Goal: Entertainment & Leisure: Browse casually

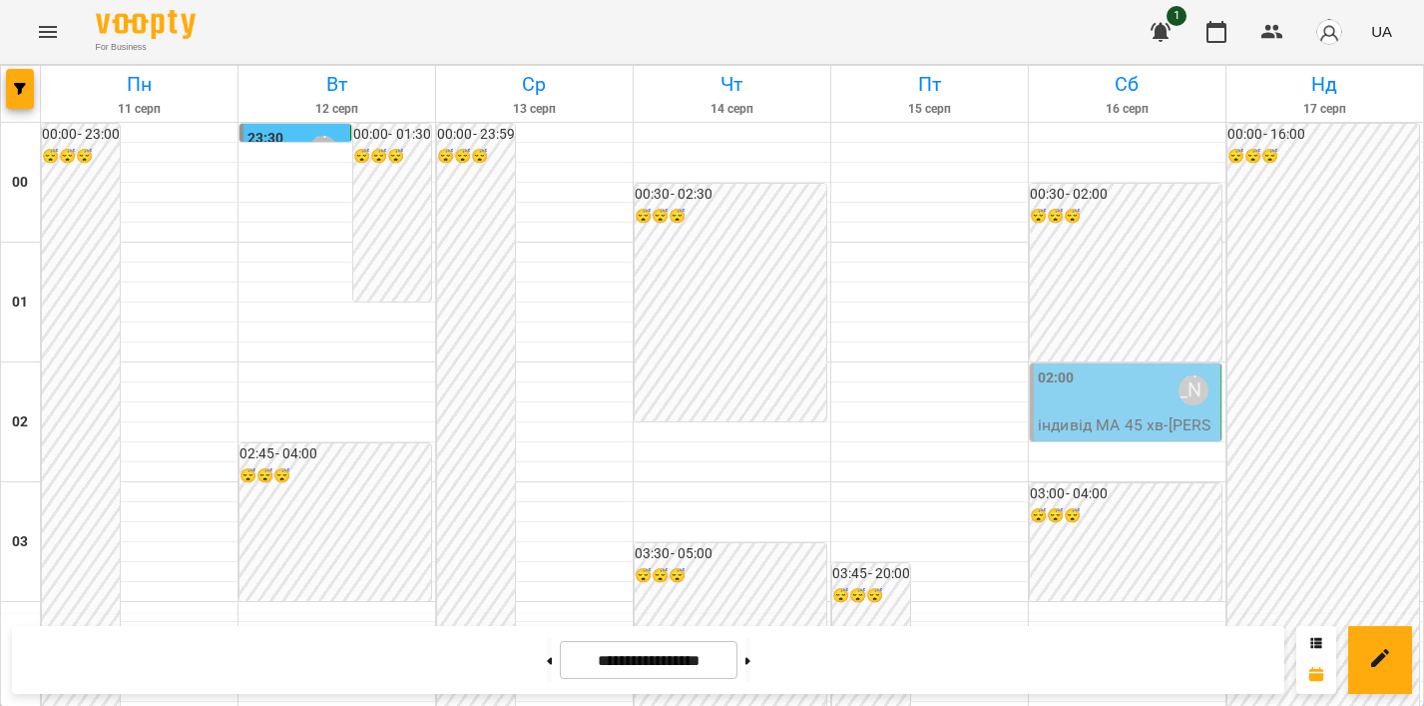
scroll to position [400, 0]
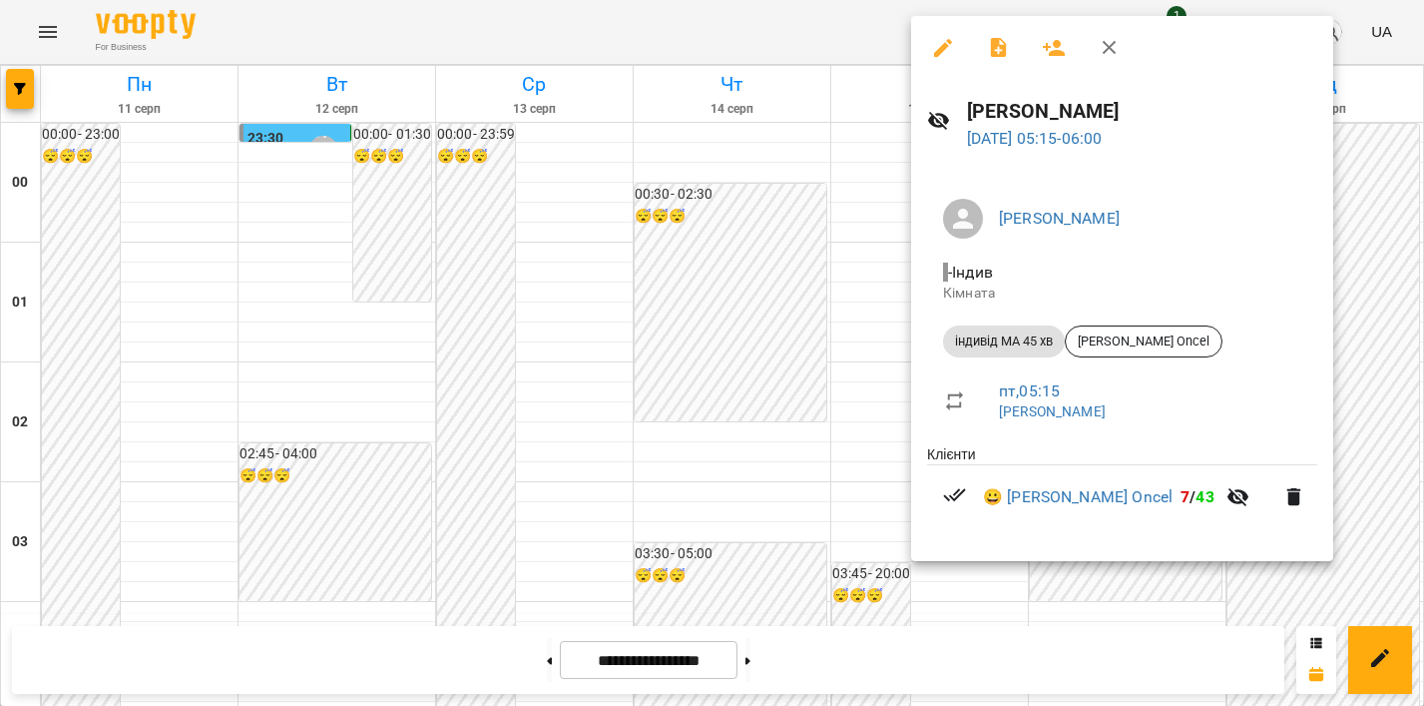
click at [874, 379] on div at bounding box center [712, 353] width 1424 height 706
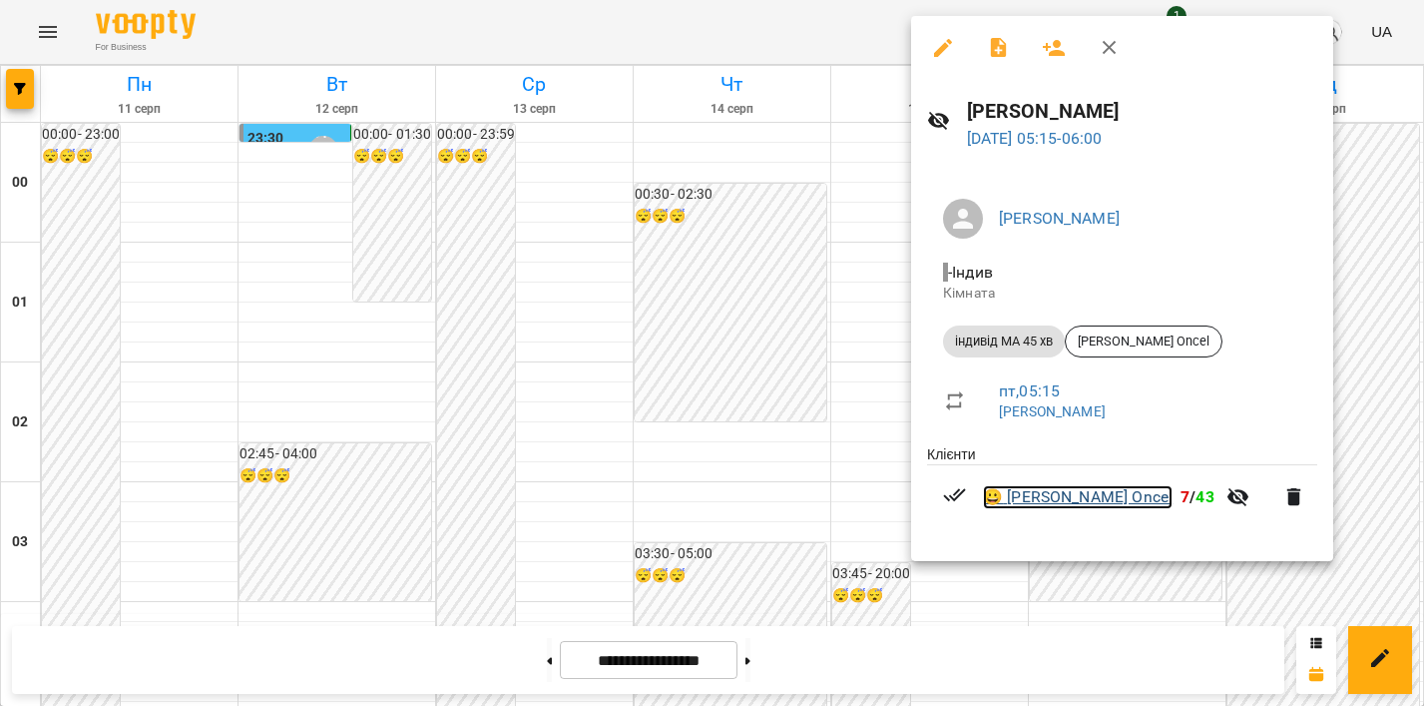
click at [1090, 496] on link "😀 [PERSON_NAME] Oncel" at bounding box center [1078, 497] width 190 height 24
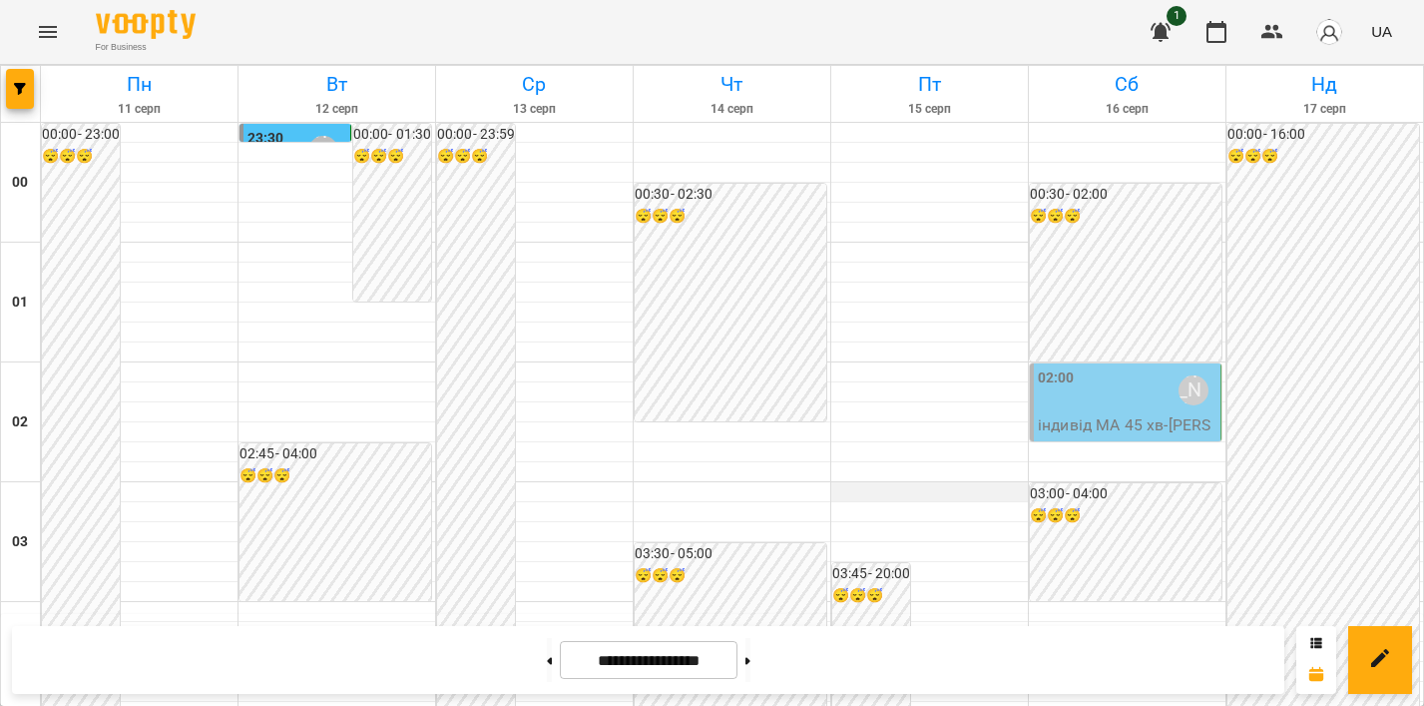
scroll to position [2372, 0]
click at [42, 21] on icon "Menu" at bounding box center [48, 32] width 24 height 24
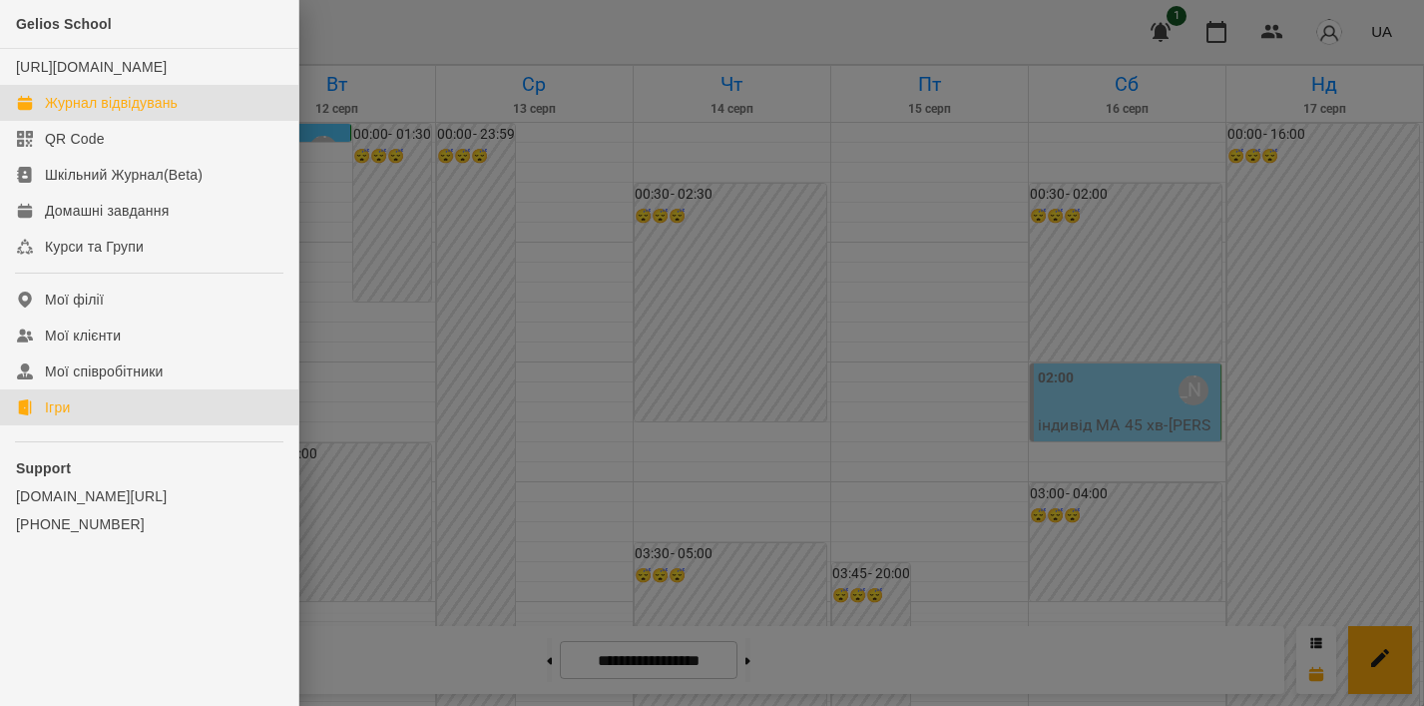
click at [76, 425] on link "Ігри" at bounding box center [149, 407] width 298 height 36
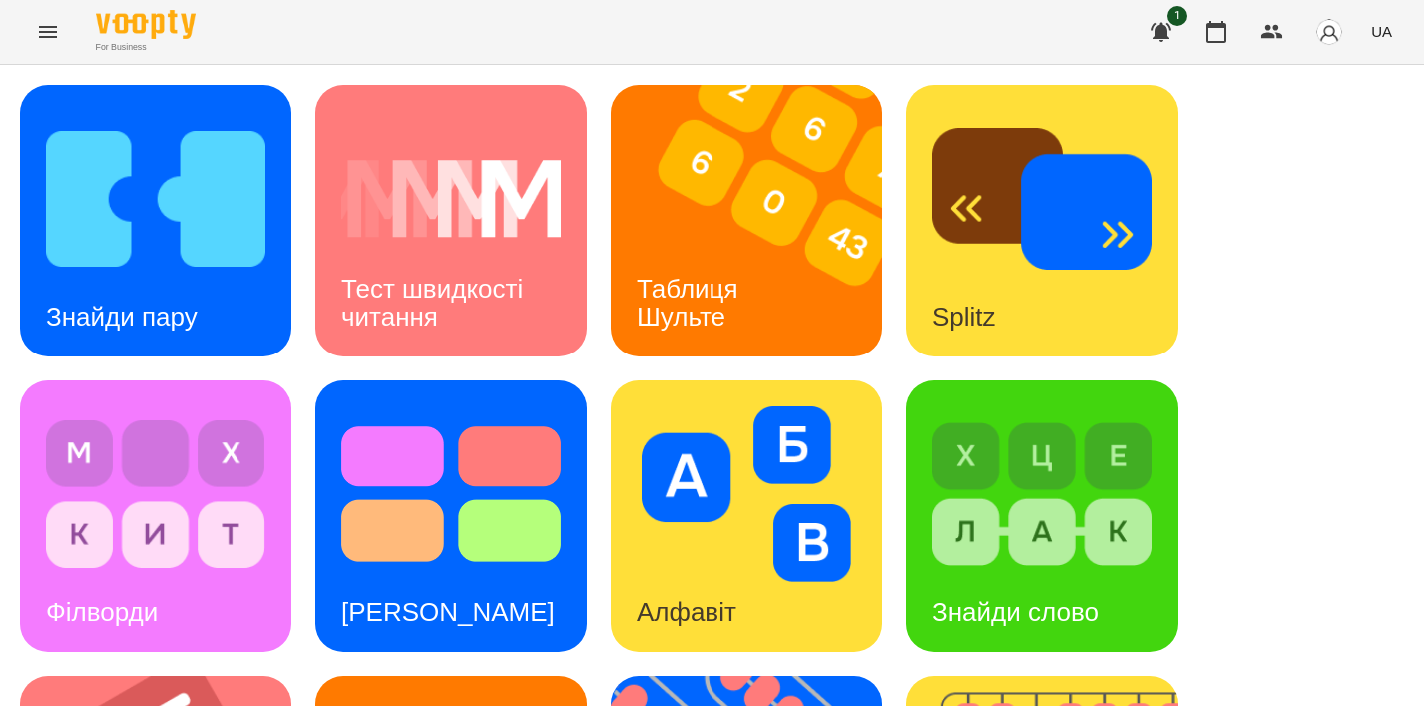
scroll to position [852, 0]
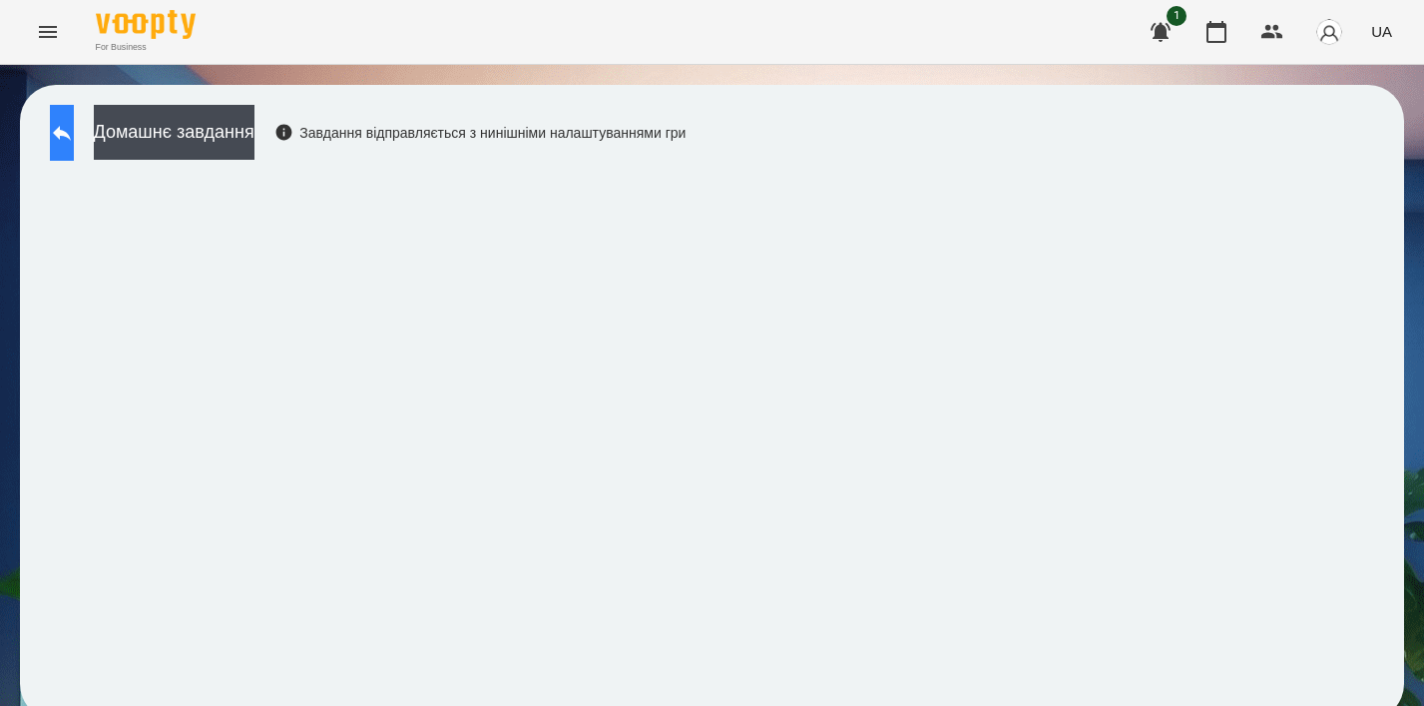
click at [65, 131] on button at bounding box center [62, 133] width 24 height 56
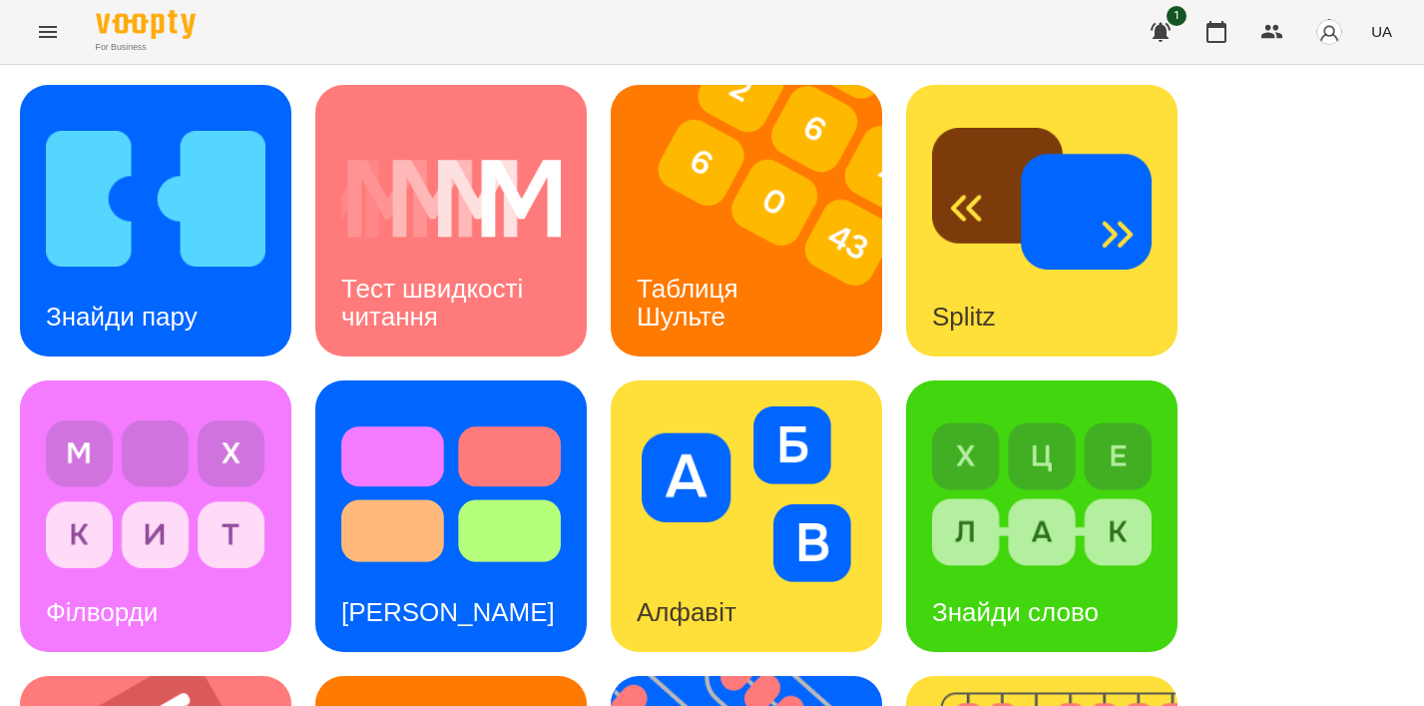
scroll to position [813, 0]
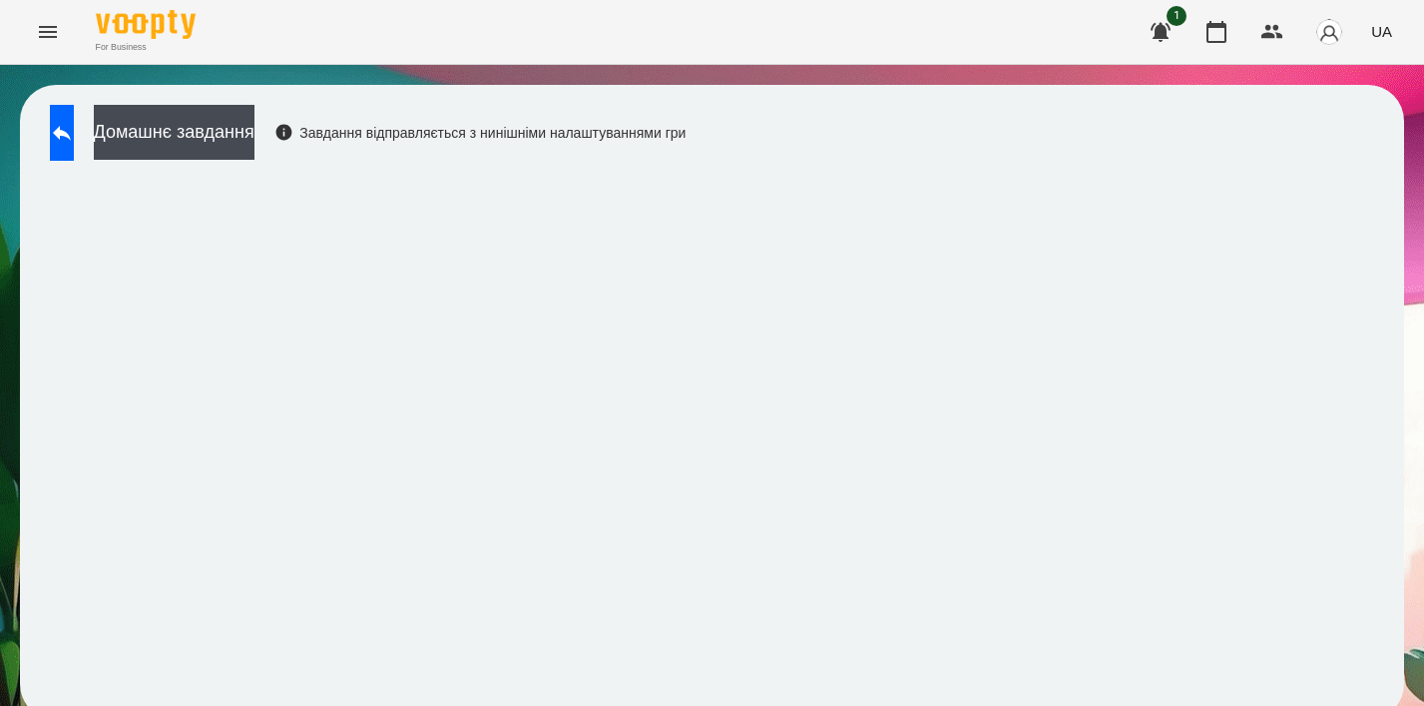
scroll to position [14, 0]
click at [74, 132] on button at bounding box center [62, 133] width 24 height 56
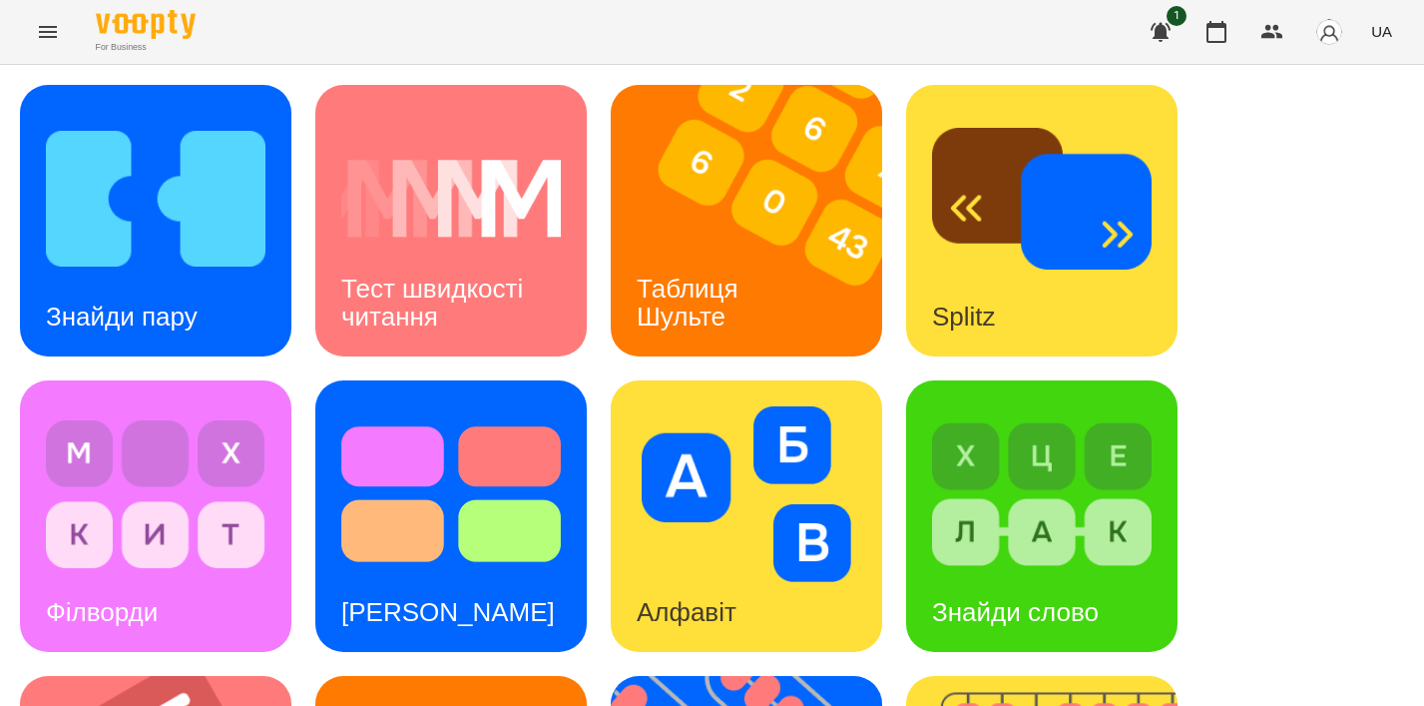
scroll to position [368, 0]
click at [651, 573] on div "Алфавіт" at bounding box center [687, 612] width 152 height 79
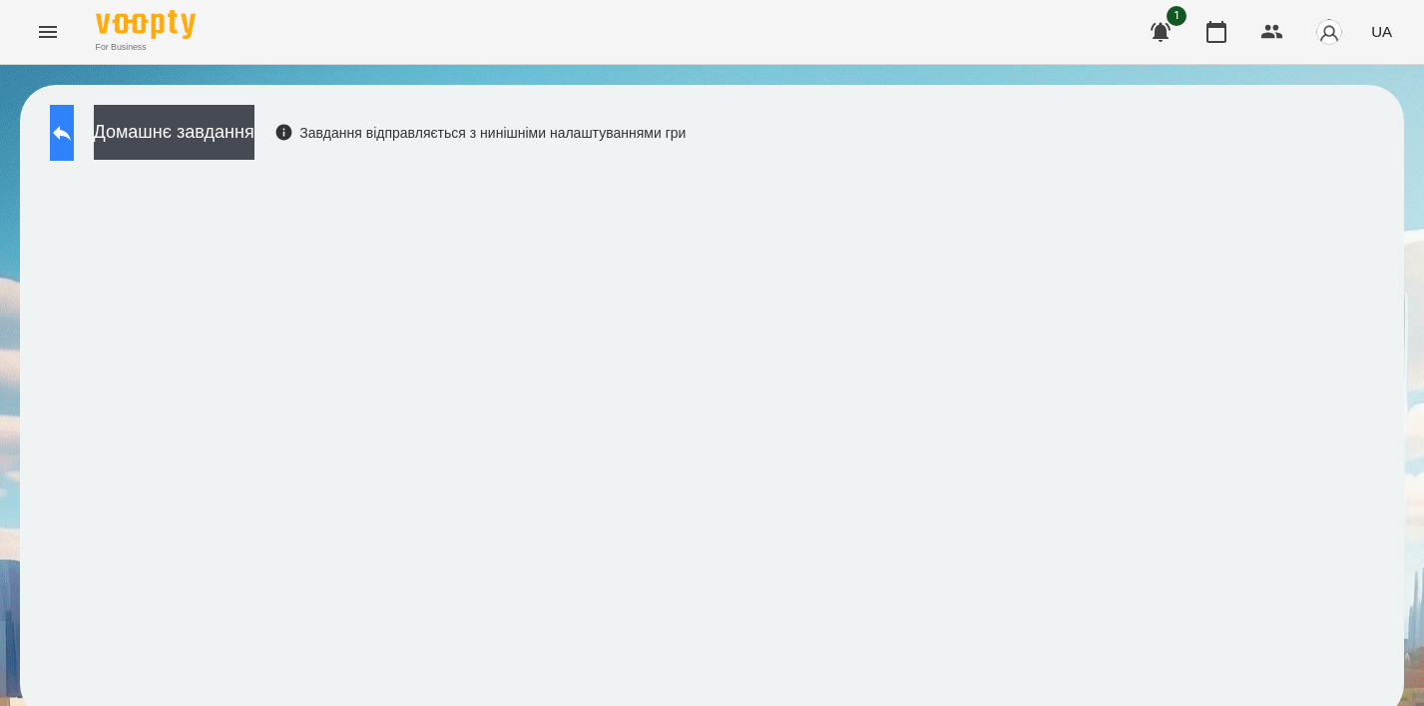
click at [74, 128] on icon at bounding box center [62, 133] width 24 height 24
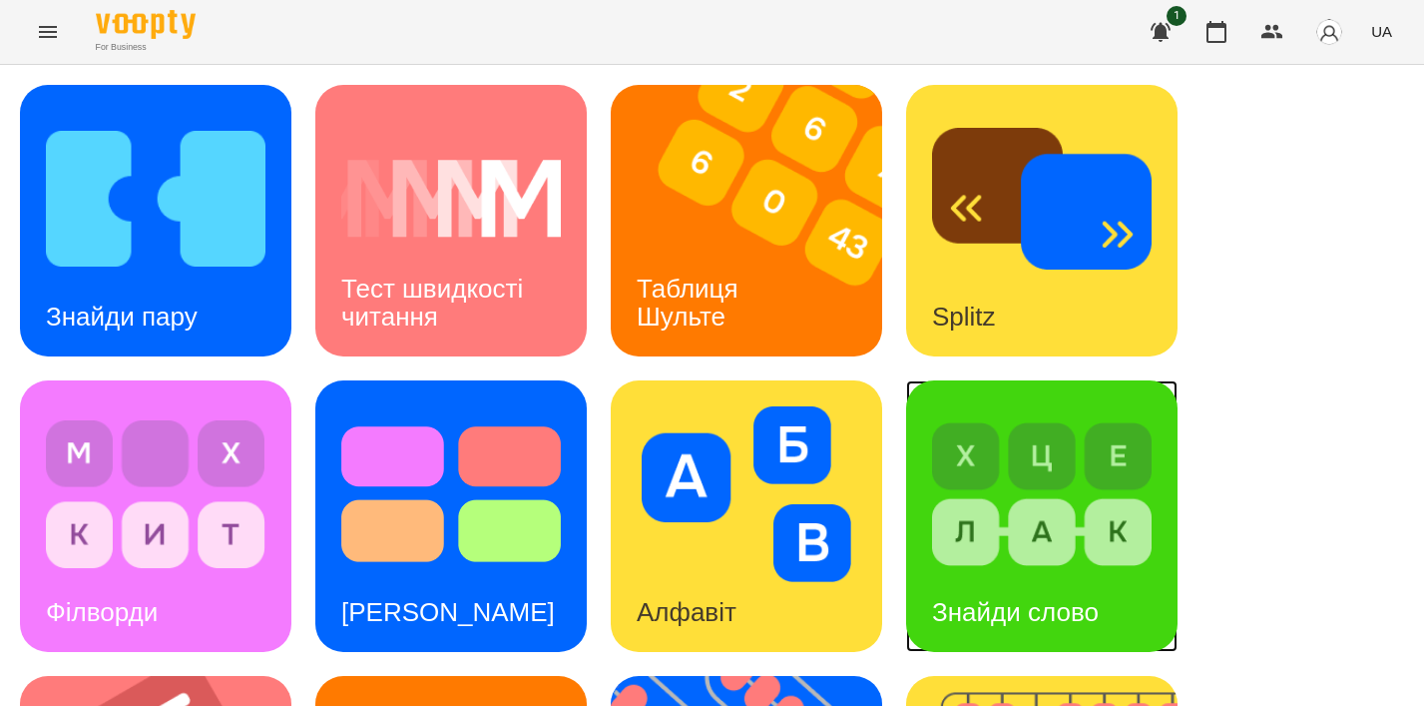
click at [1132, 514] on img at bounding box center [1042, 494] width 220 height 176
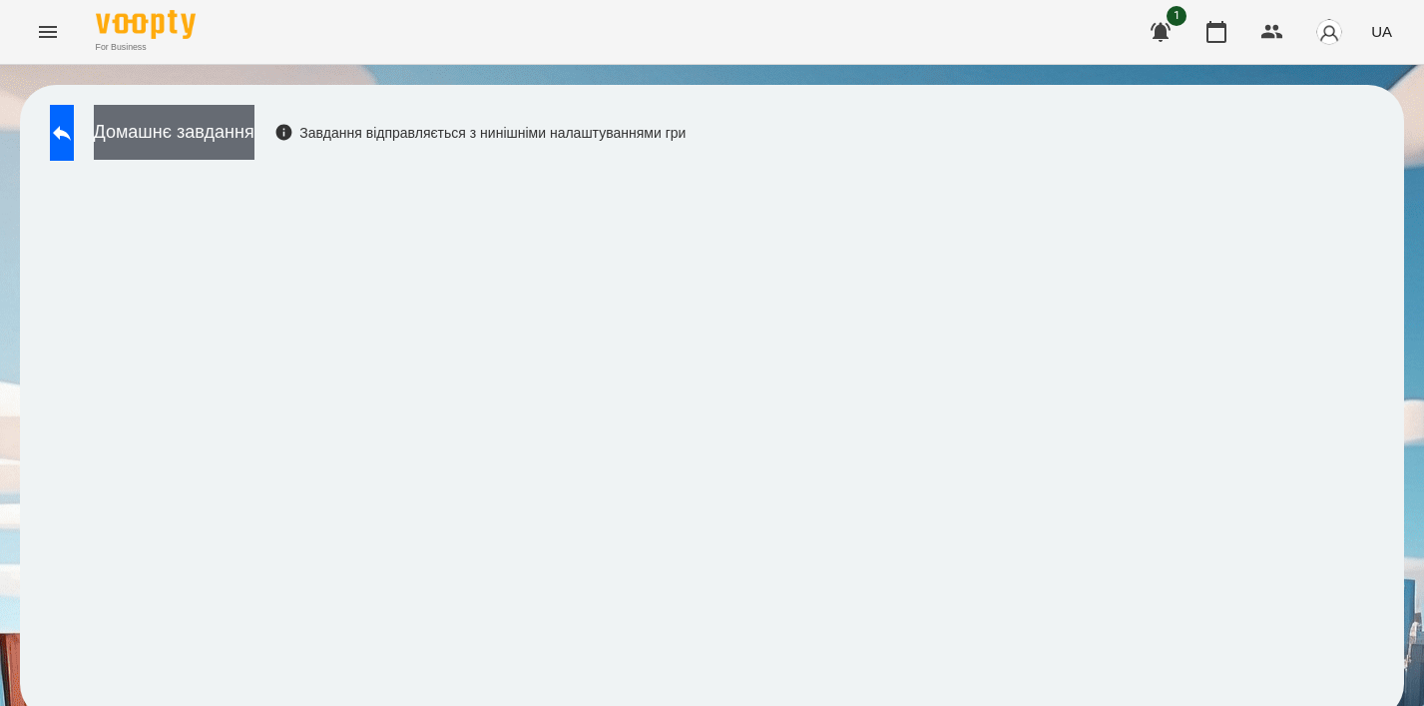
click at [197, 145] on button "Домашнє завдання" at bounding box center [174, 132] width 161 height 55
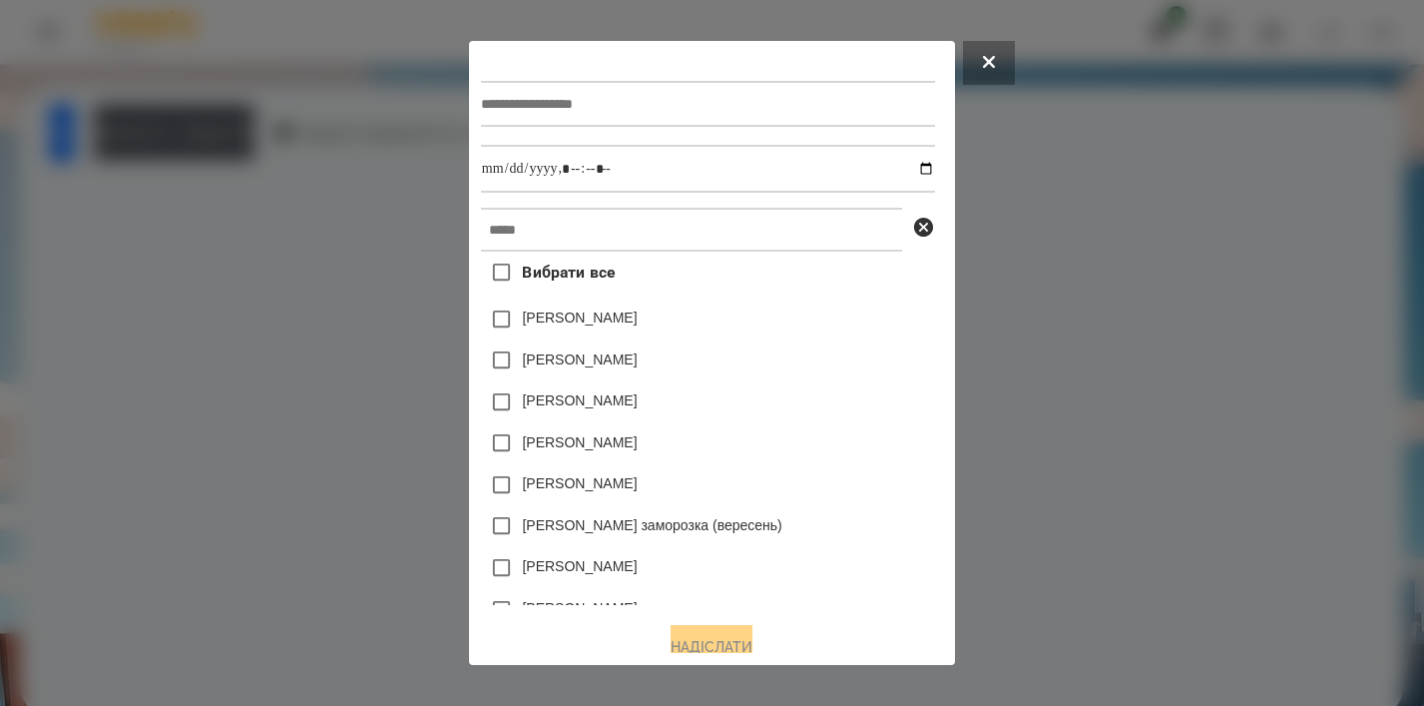
click at [360, 267] on div at bounding box center [712, 353] width 1424 height 706
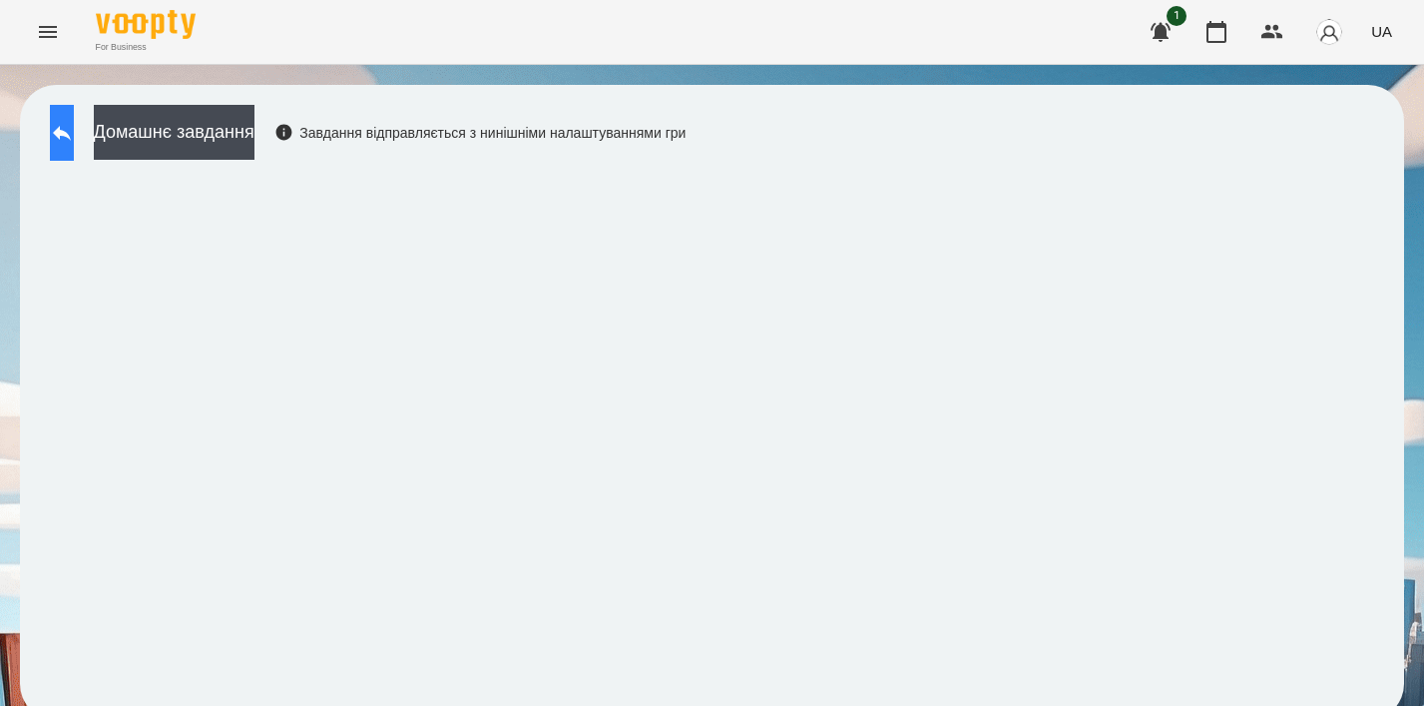
click at [67, 130] on button at bounding box center [62, 133] width 24 height 56
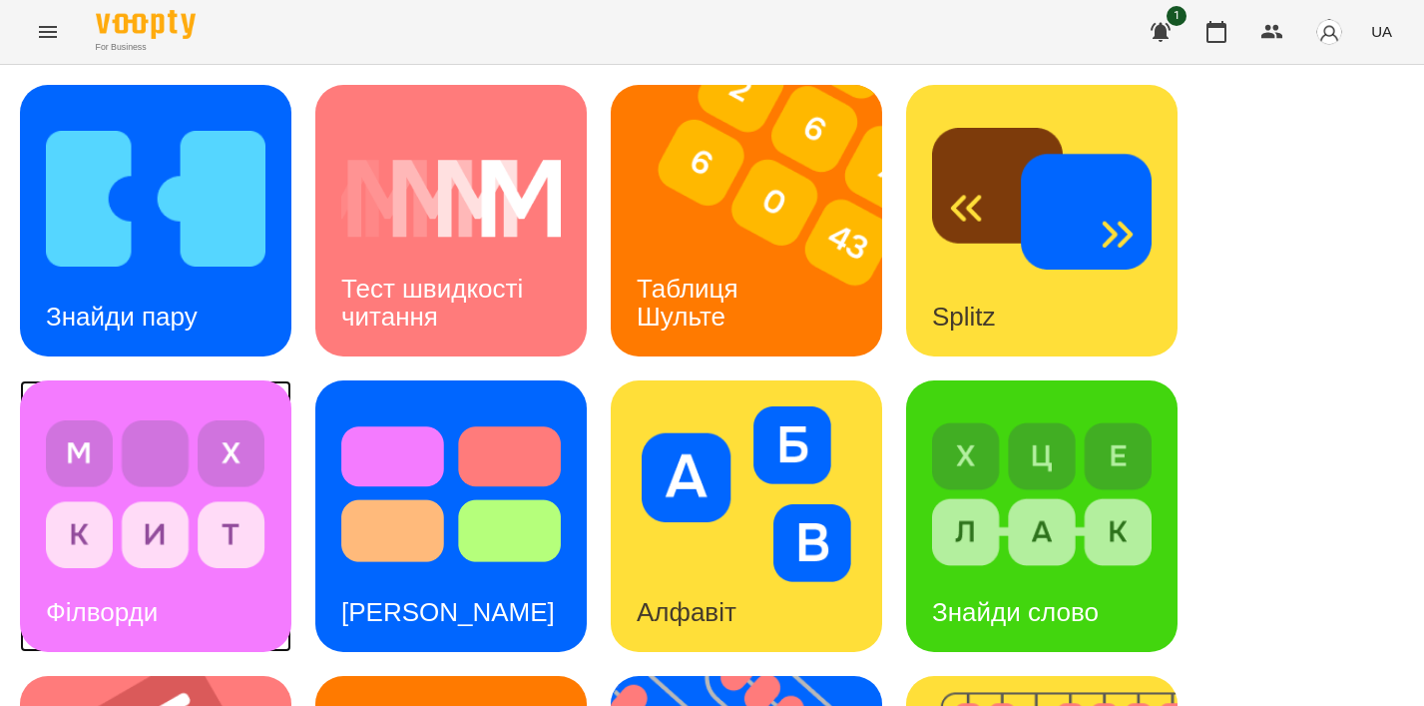
click at [59, 651] on div "Філворди" at bounding box center [102, 612] width 164 height 79
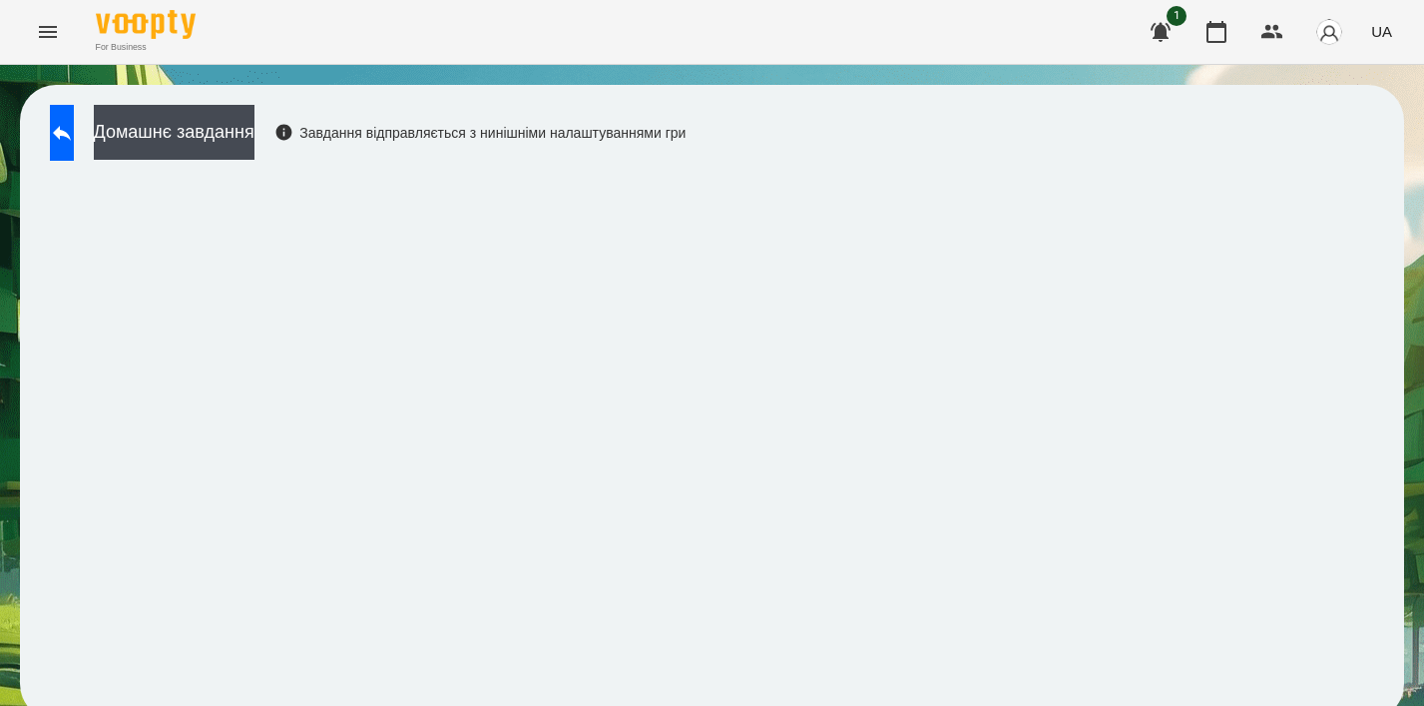
scroll to position [14, 0]
click at [254, 134] on button "Домашнє завдання" at bounding box center [174, 132] width 161 height 55
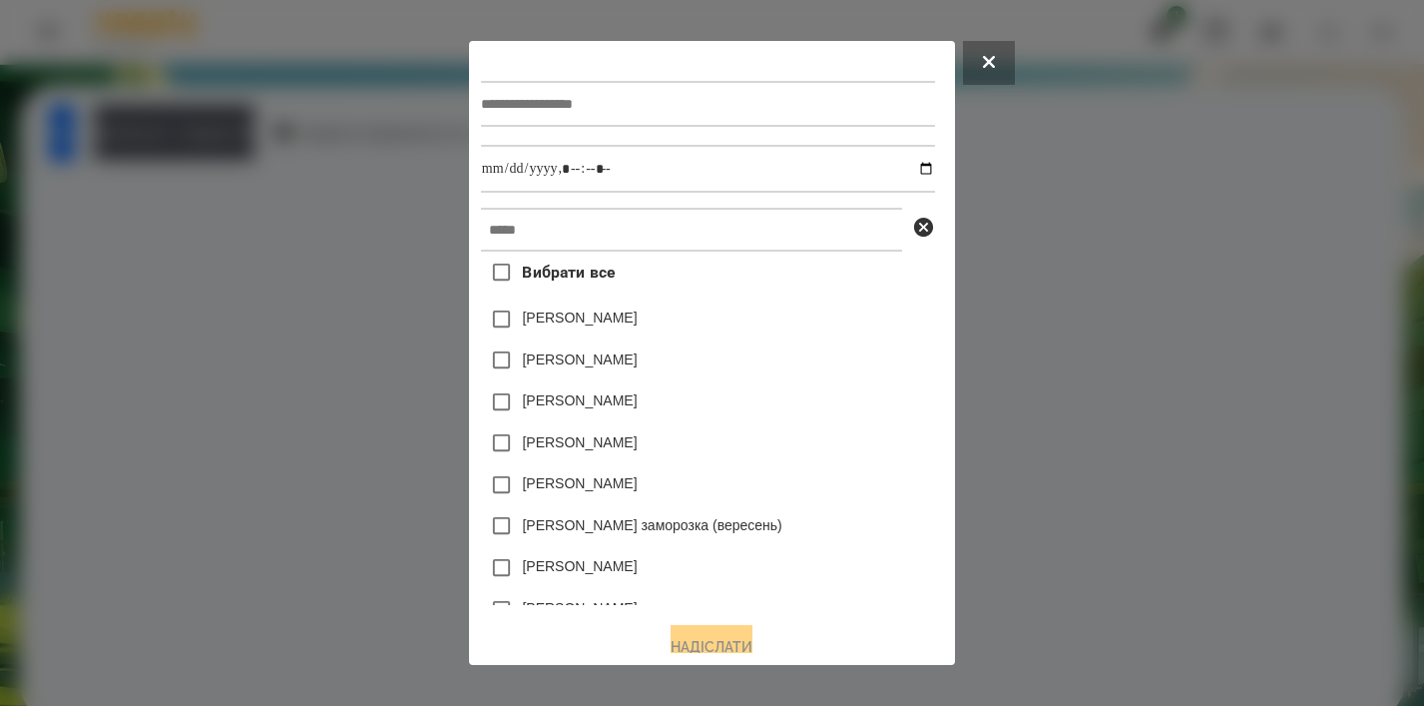
click at [343, 269] on div at bounding box center [712, 353] width 1424 height 706
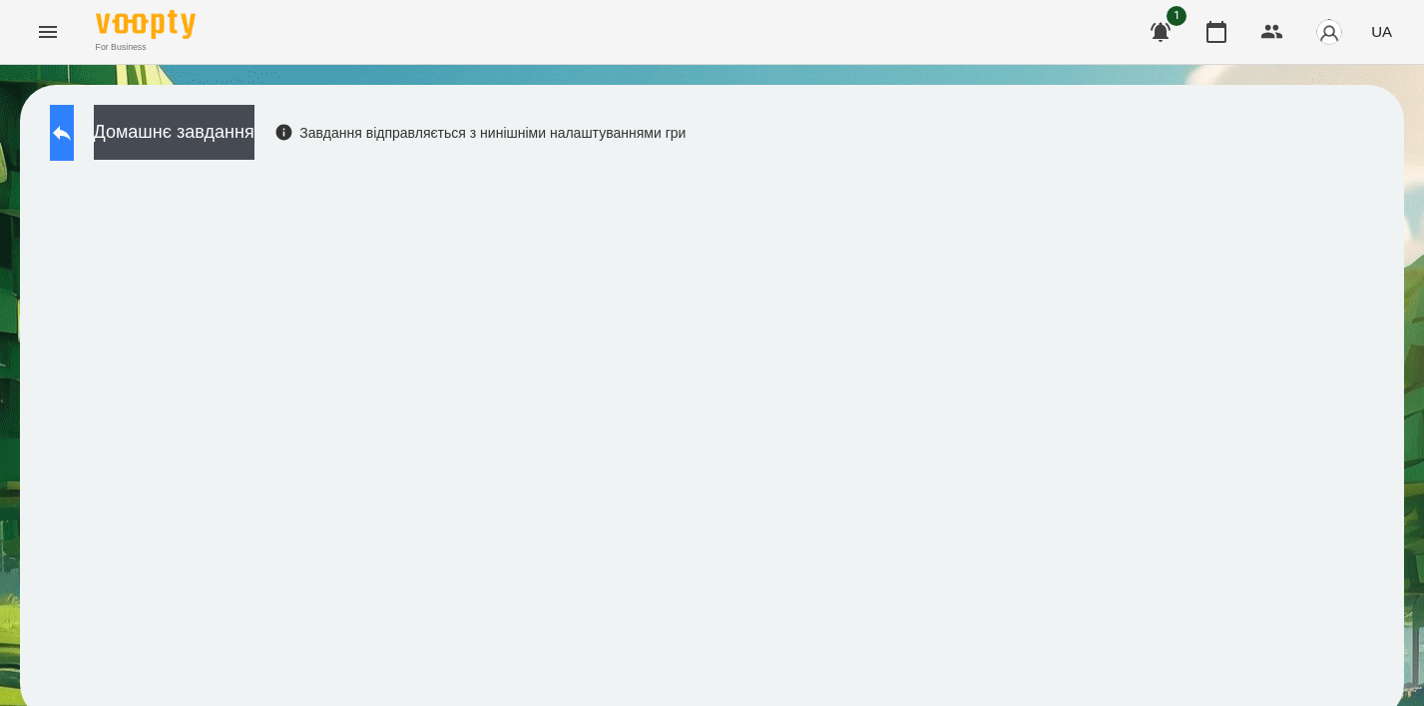
click at [74, 125] on icon at bounding box center [62, 133] width 24 height 24
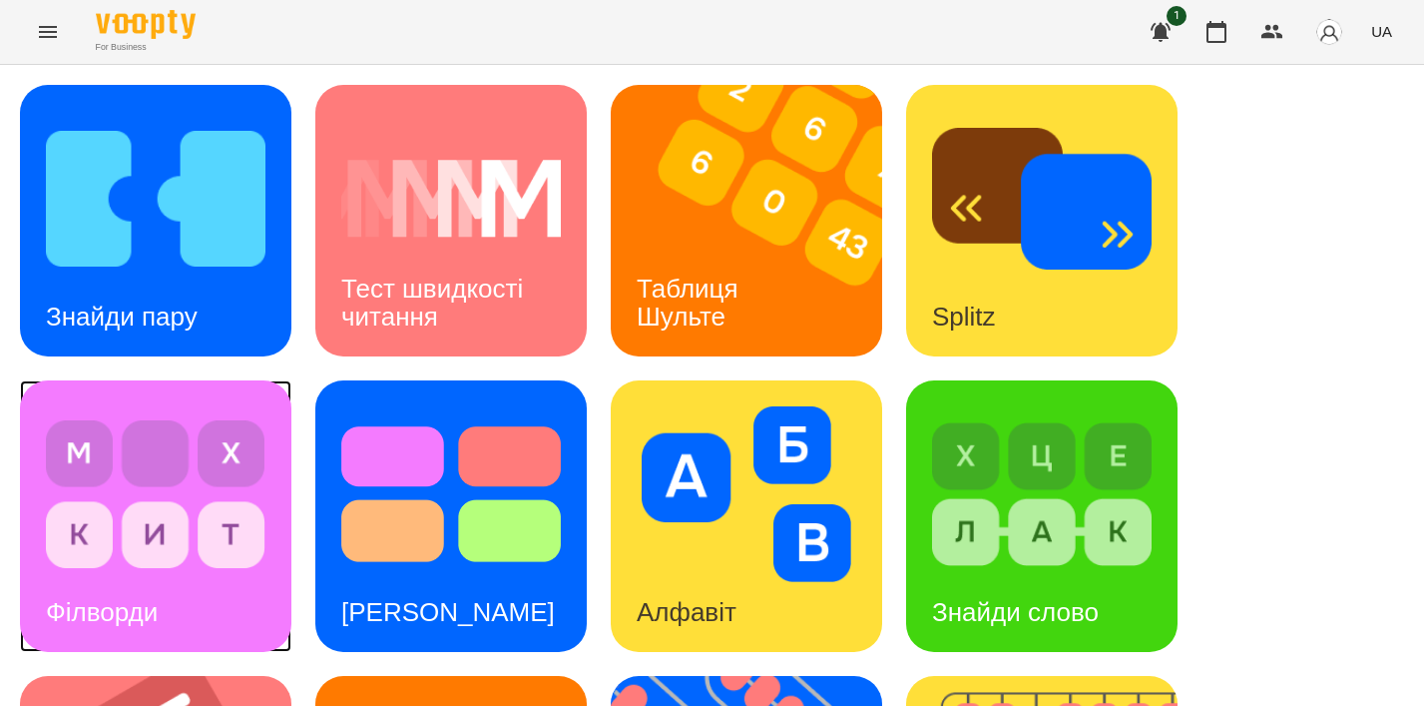
click at [205, 481] on img at bounding box center [156, 494] width 220 height 176
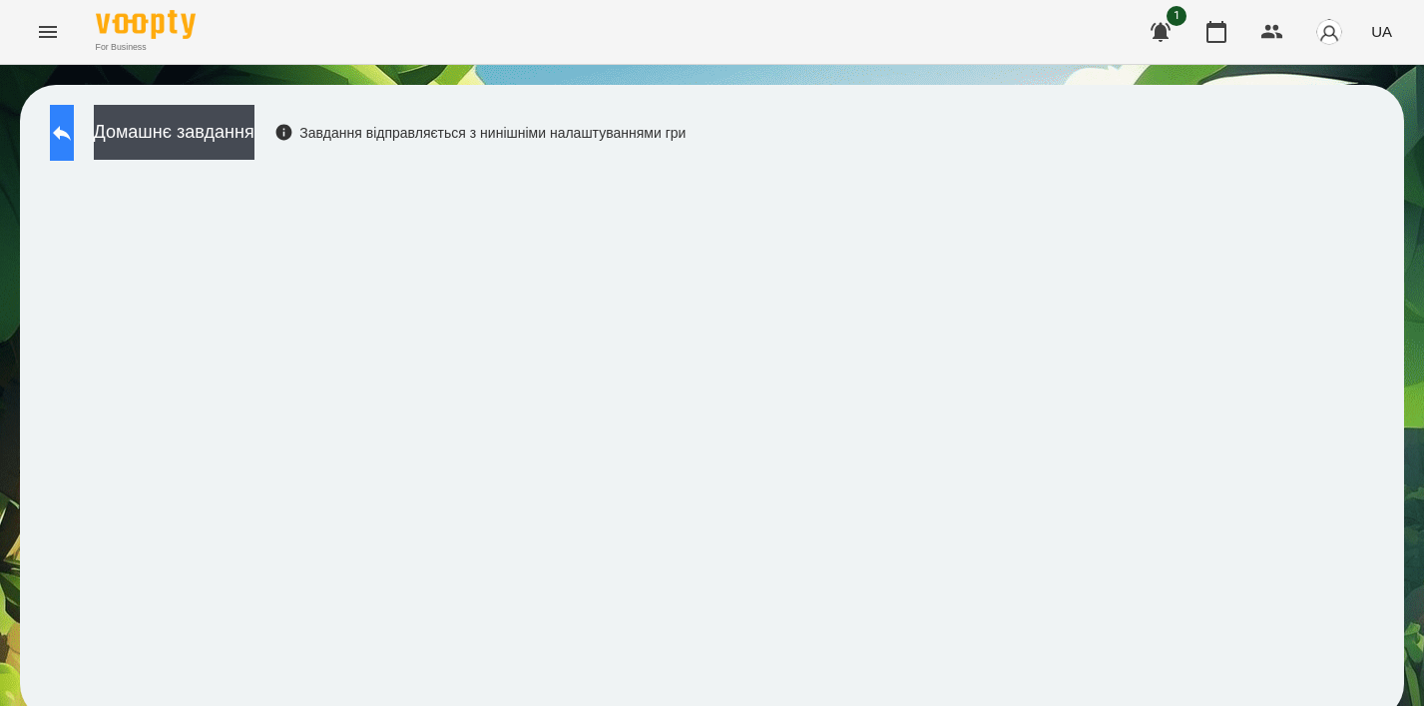
click at [74, 148] on button at bounding box center [62, 133] width 24 height 56
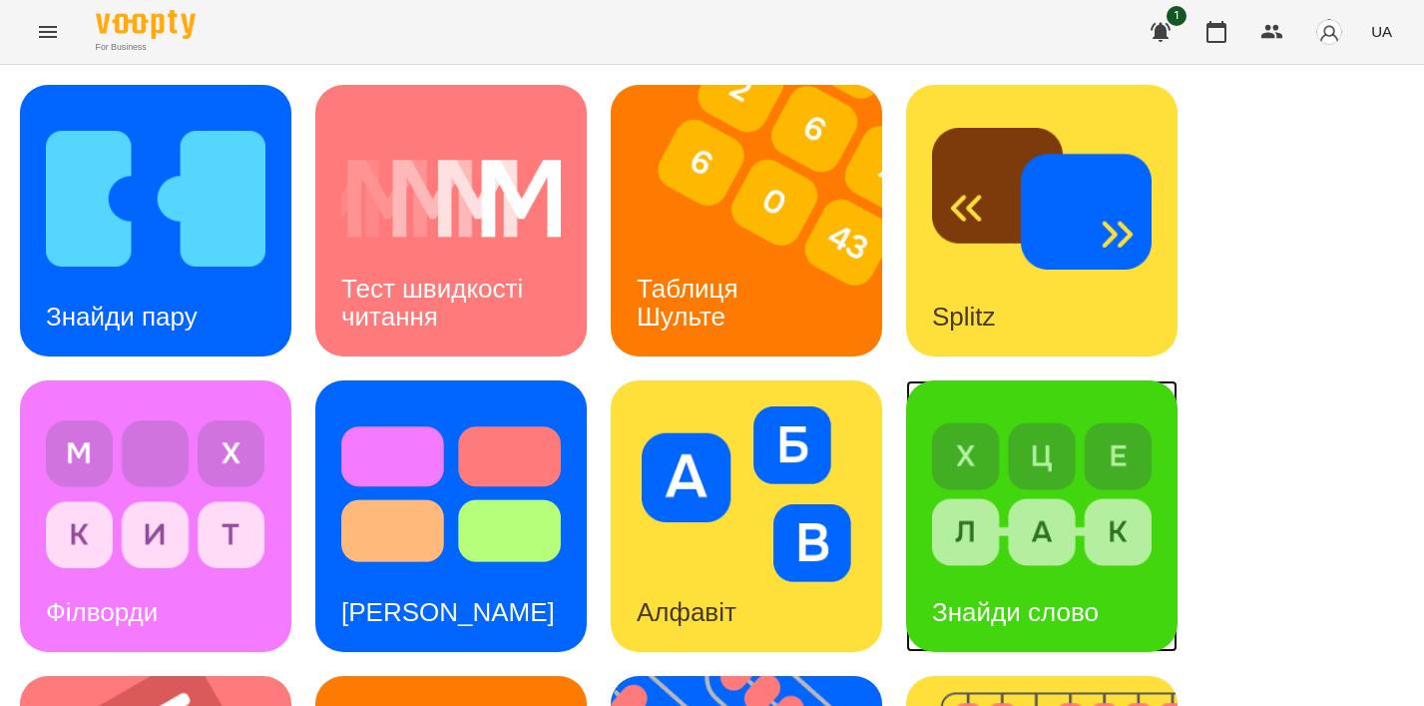
click at [1120, 501] on img at bounding box center [1042, 494] width 220 height 176
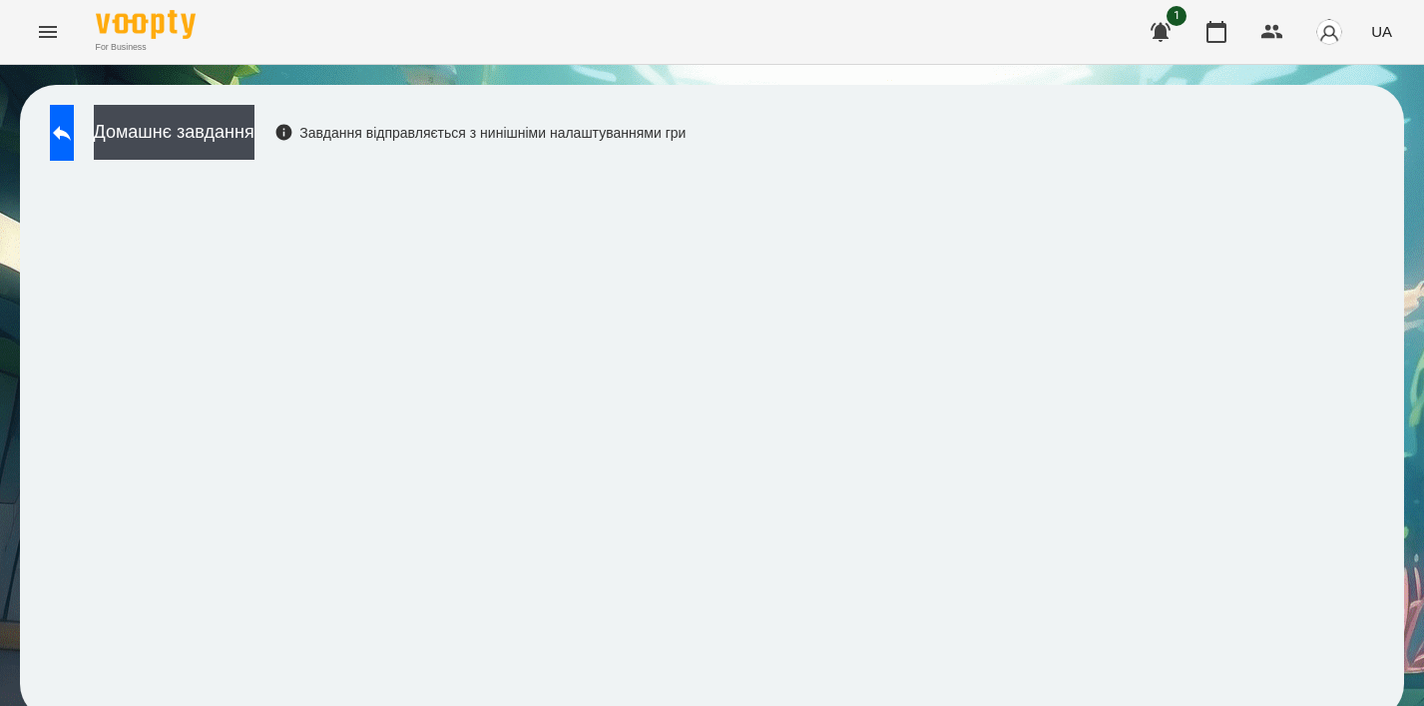
scroll to position [14, 0]
click at [74, 145] on button at bounding box center [62, 133] width 24 height 56
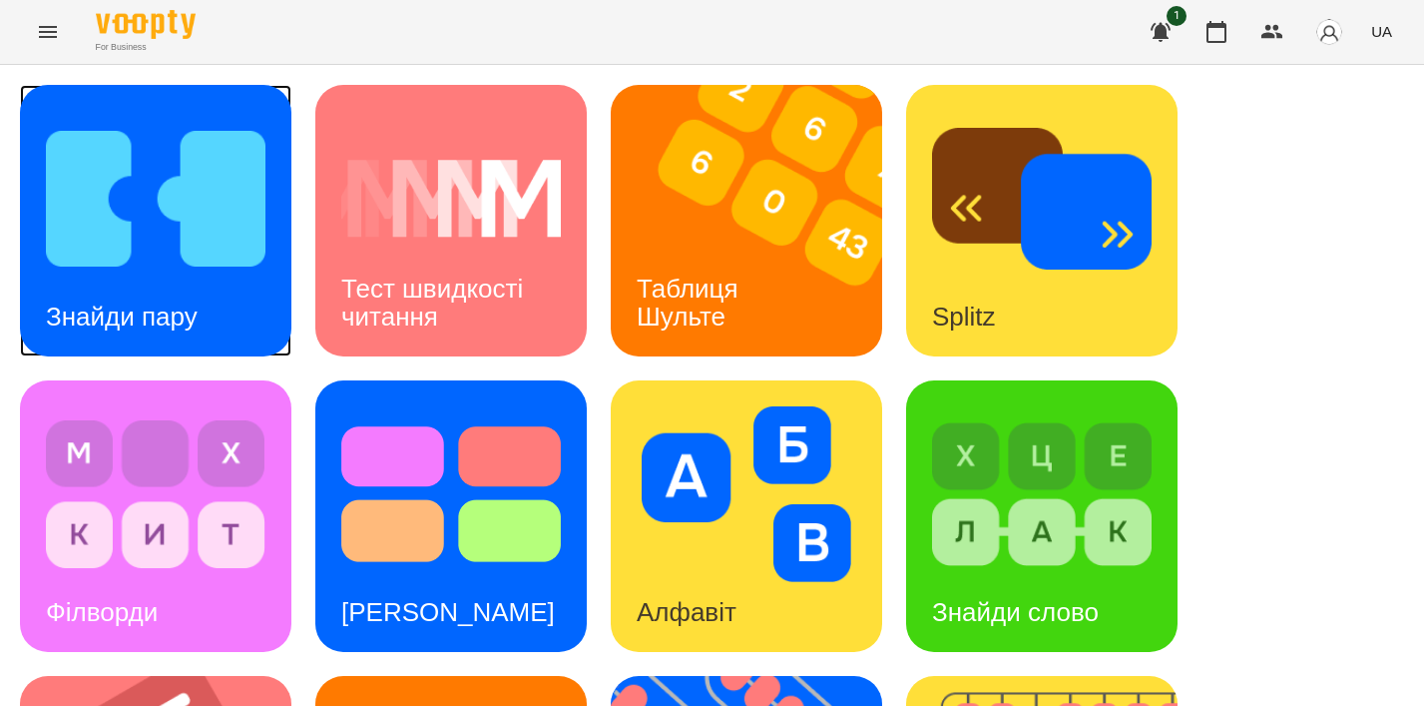
click at [109, 301] on h3 "Знайди пару" at bounding box center [122, 316] width 152 height 30
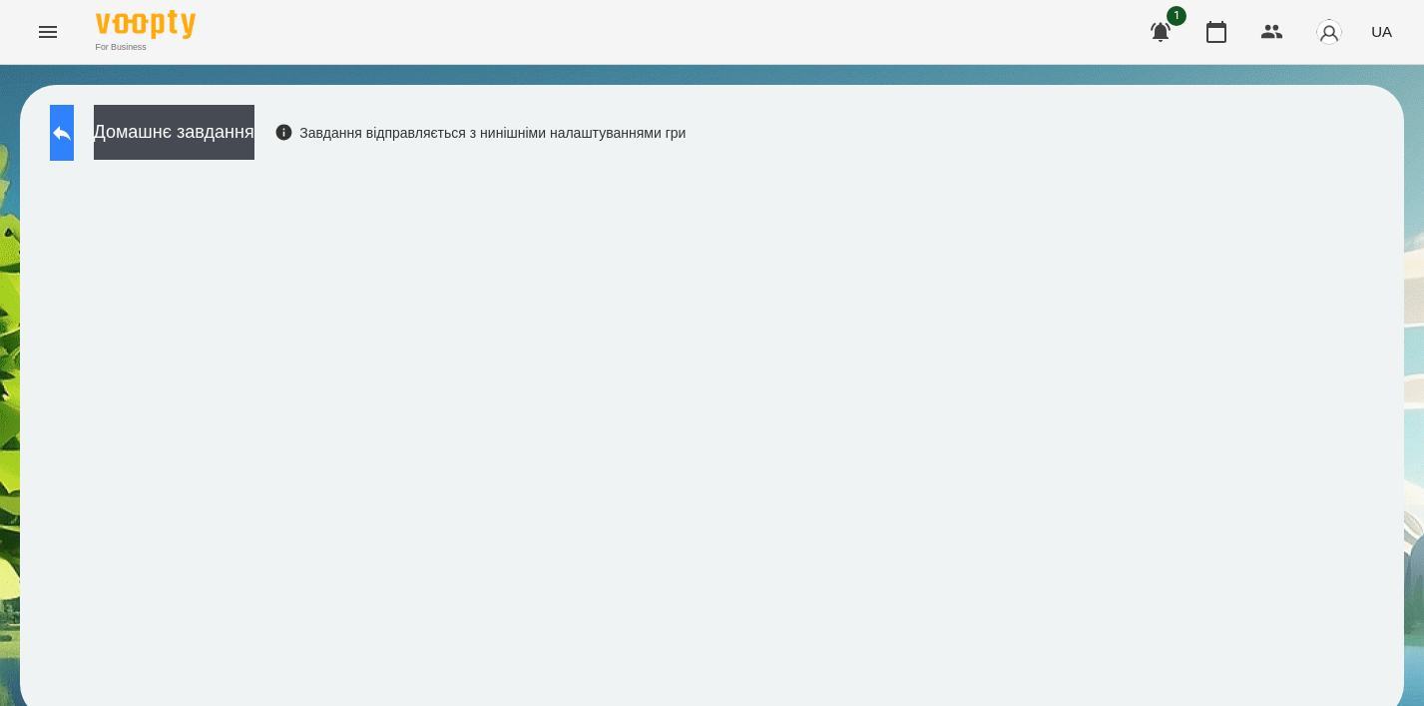
click at [74, 113] on button at bounding box center [62, 133] width 24 height 56
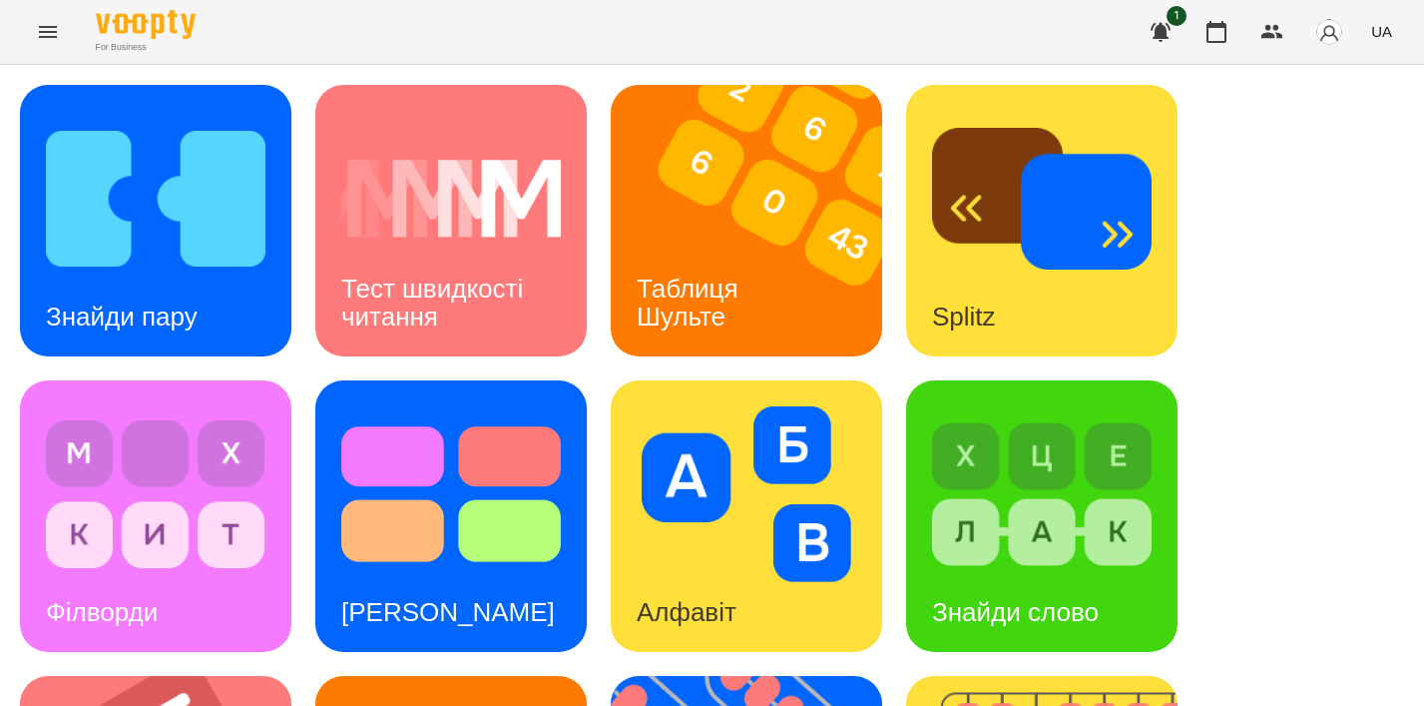
scroll to position [852, 0]
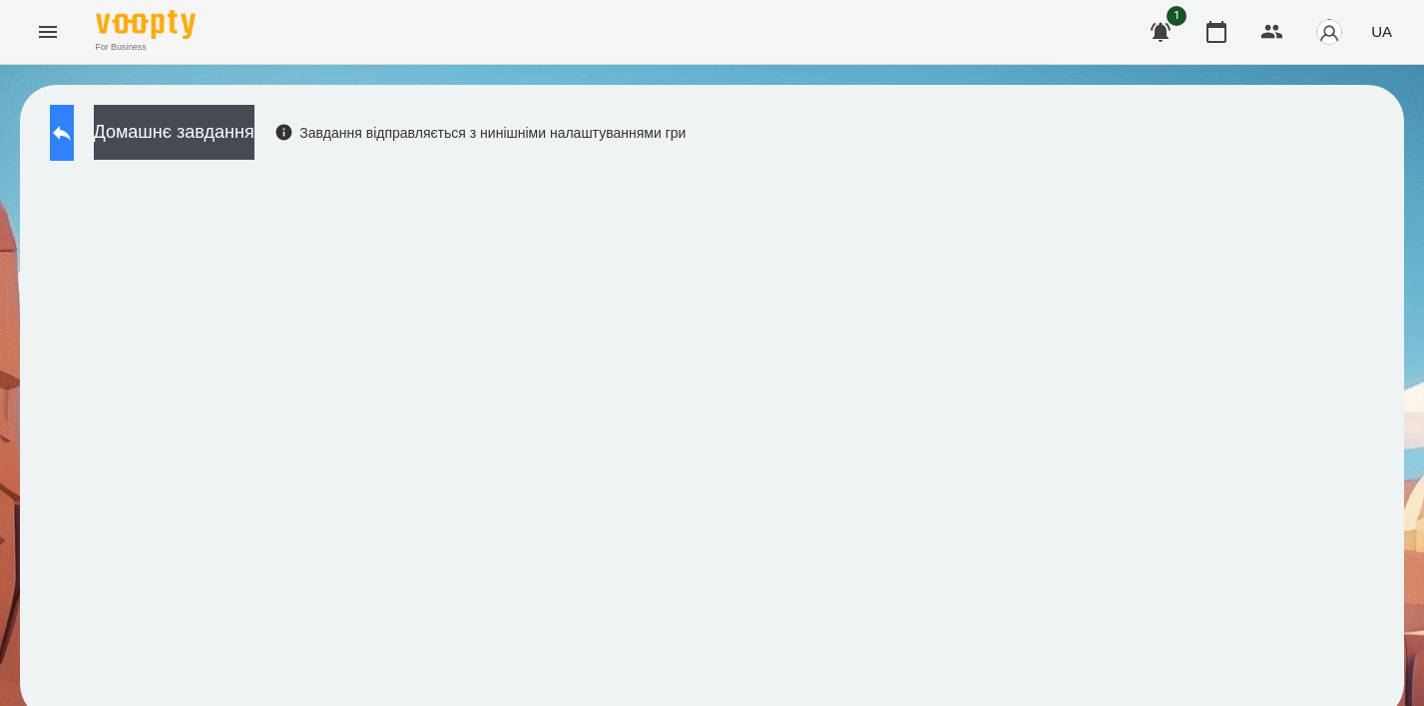
click at [55, 141] on button at bounding box center [62, 133] width 24 height 56
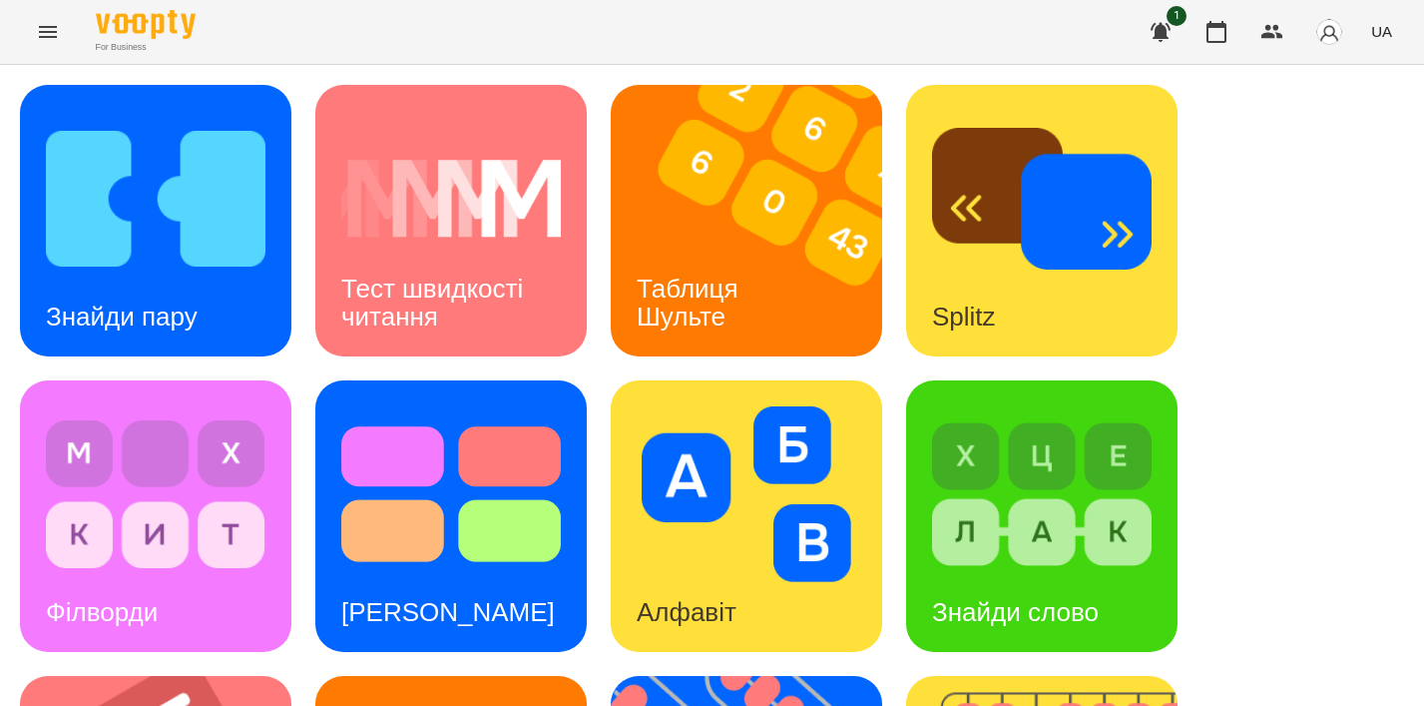
scroll to position [852, 0]
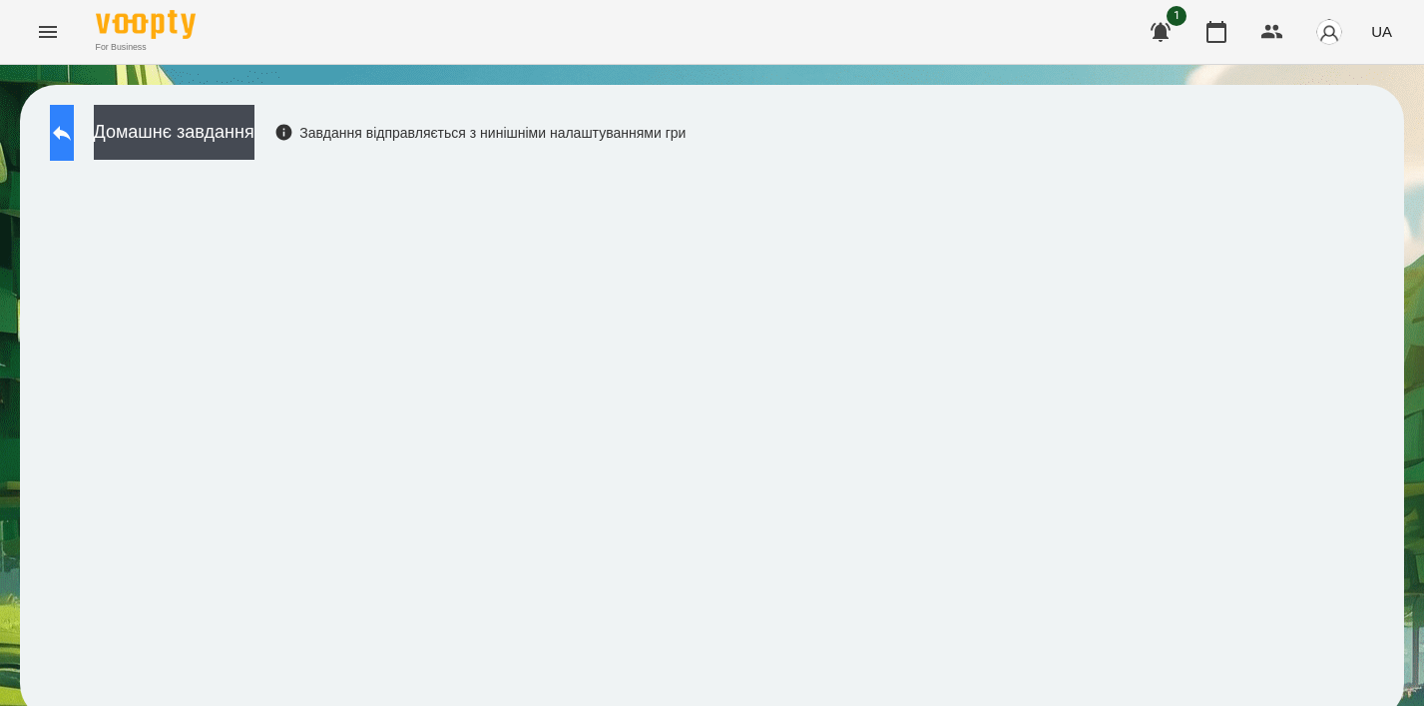
click at [69, 149] on button at bounding box center [62, 133] width 24 height 56
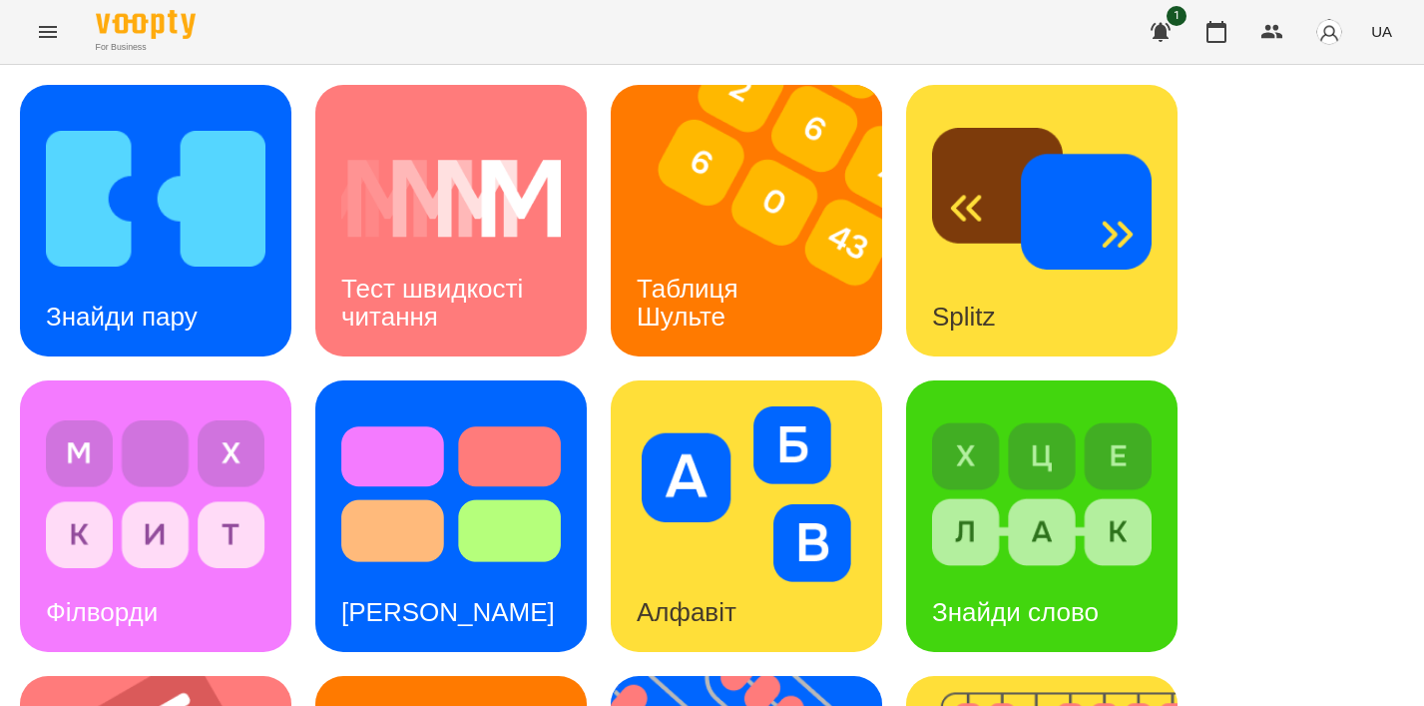
scroll to position [852, 0]
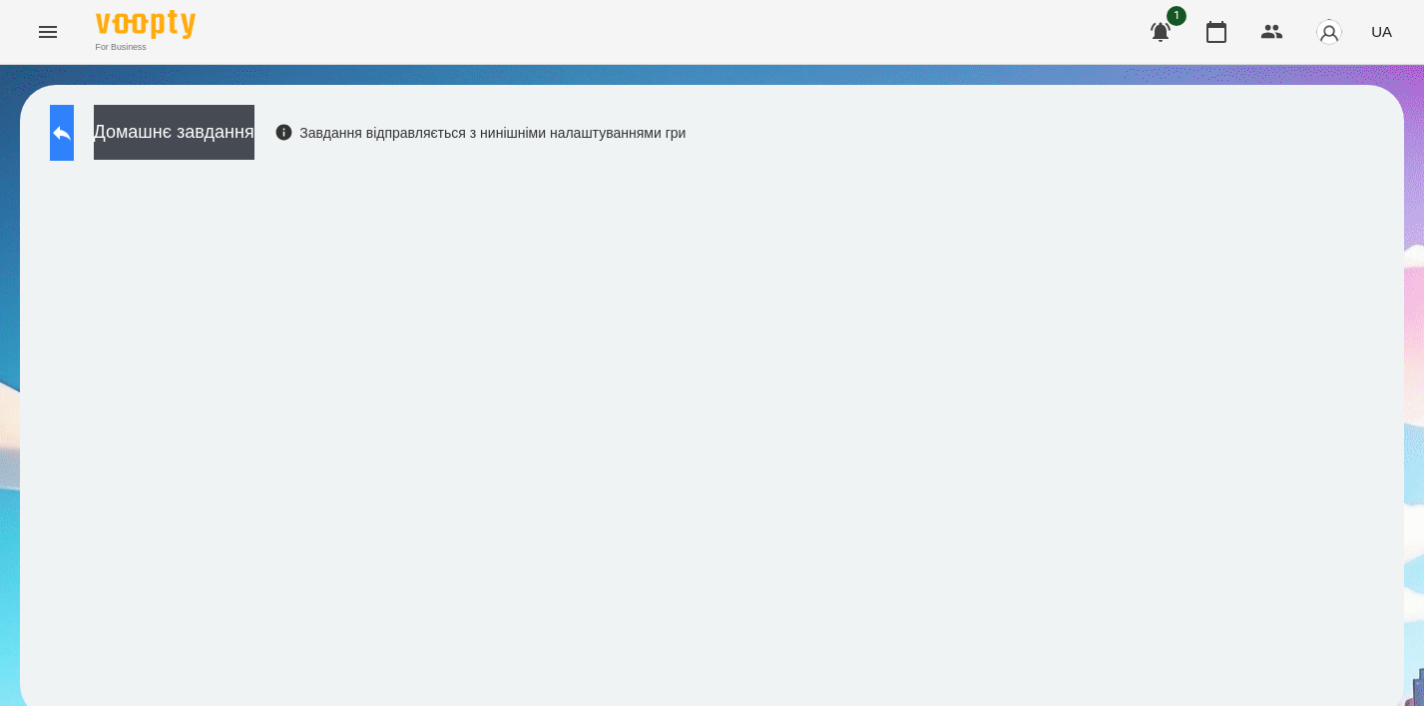
click at [74, 138] on button at bounding box center [62, 133] width 24 height 56
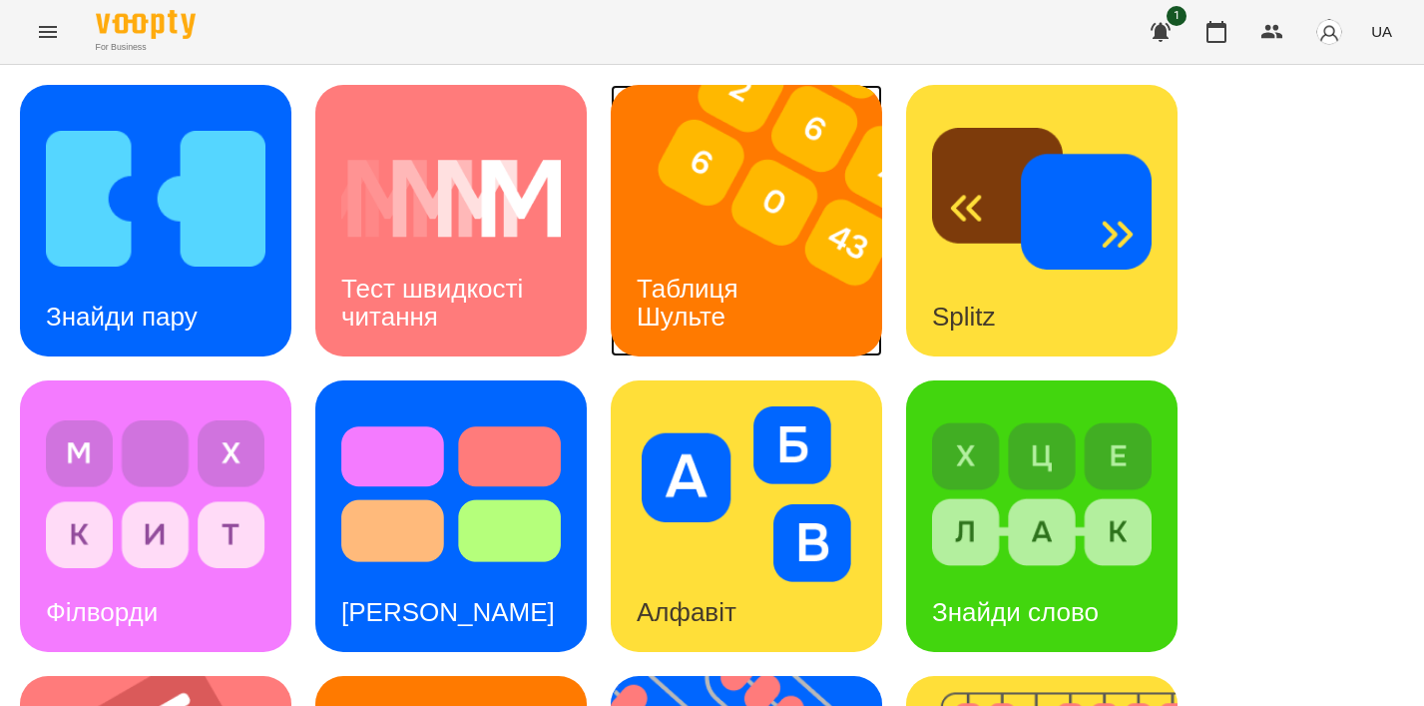
click at [723, 188] on img at bounding box center [759, 220] width 296 height 271
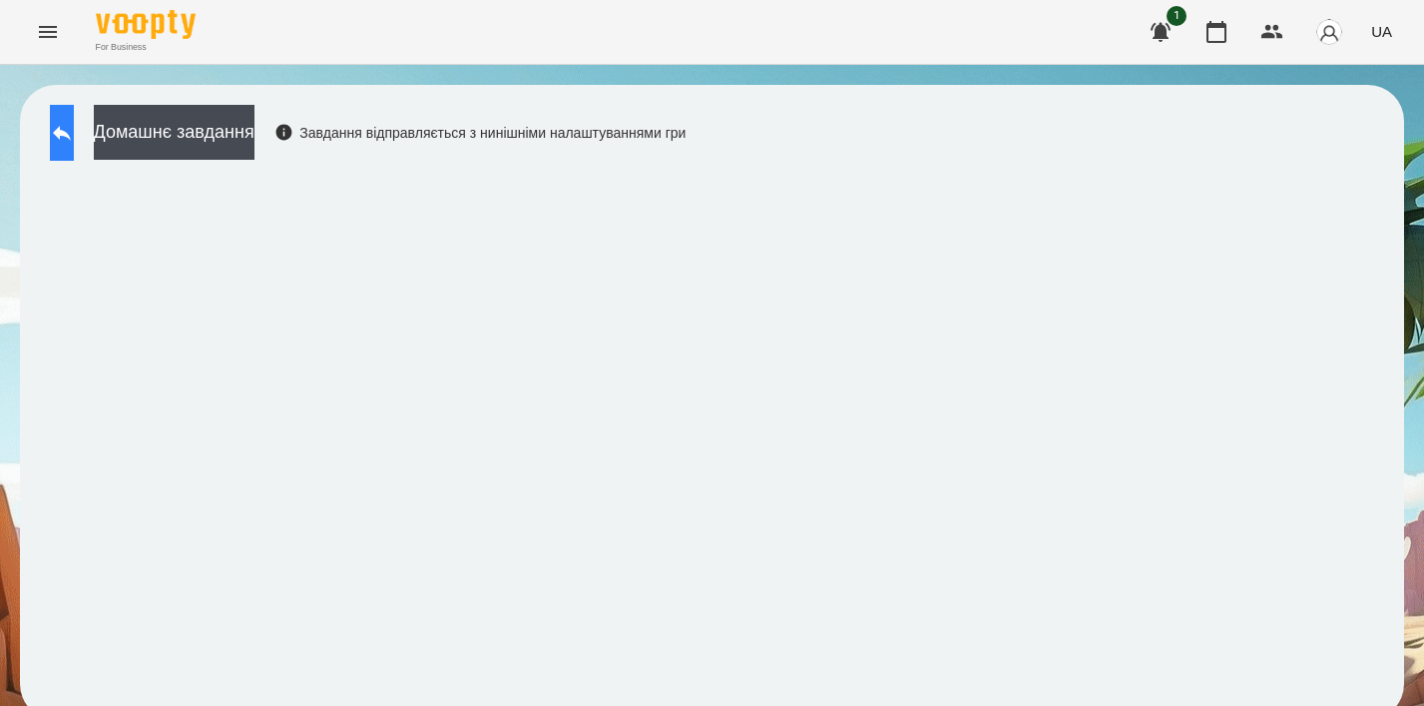
click at [74, 119] on button at bounding box center [62, 133] width 24 height 56
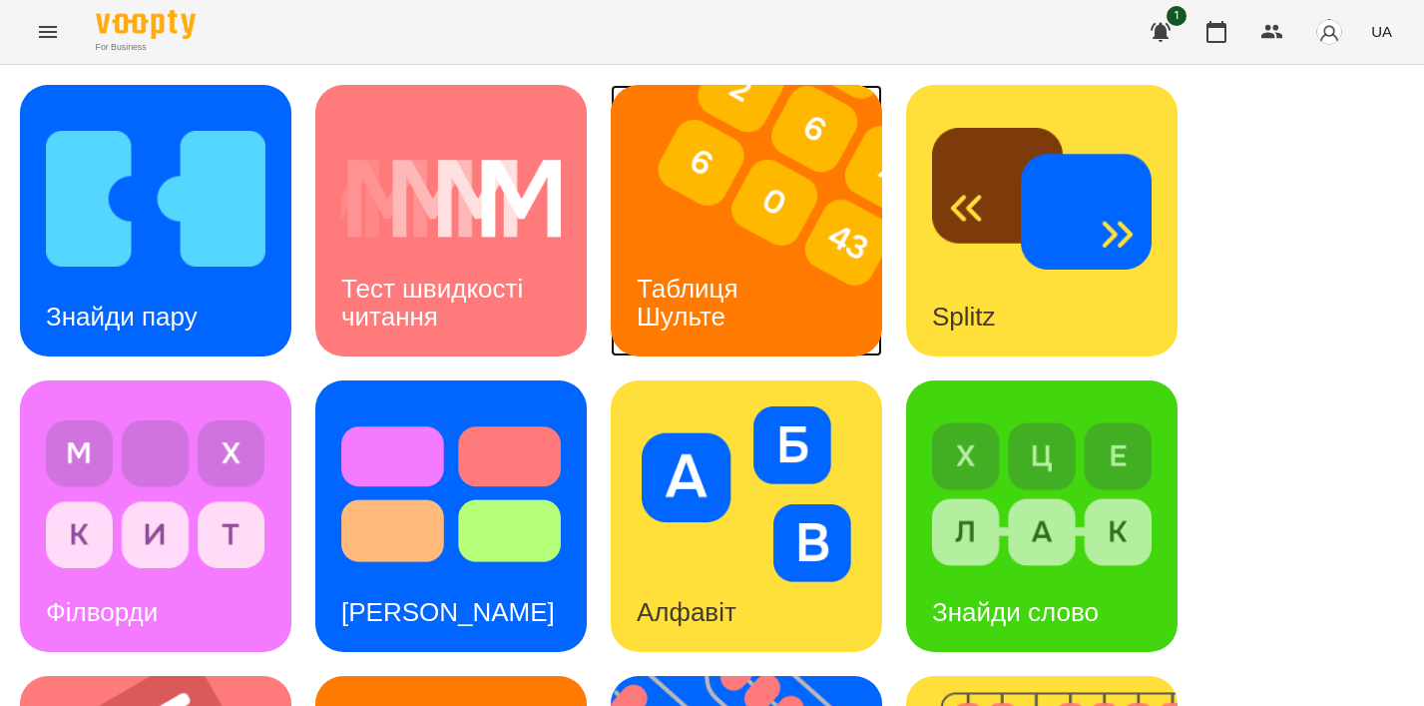
click at [813, 184] on img at bounding box center [759, 220] width 296 height 271
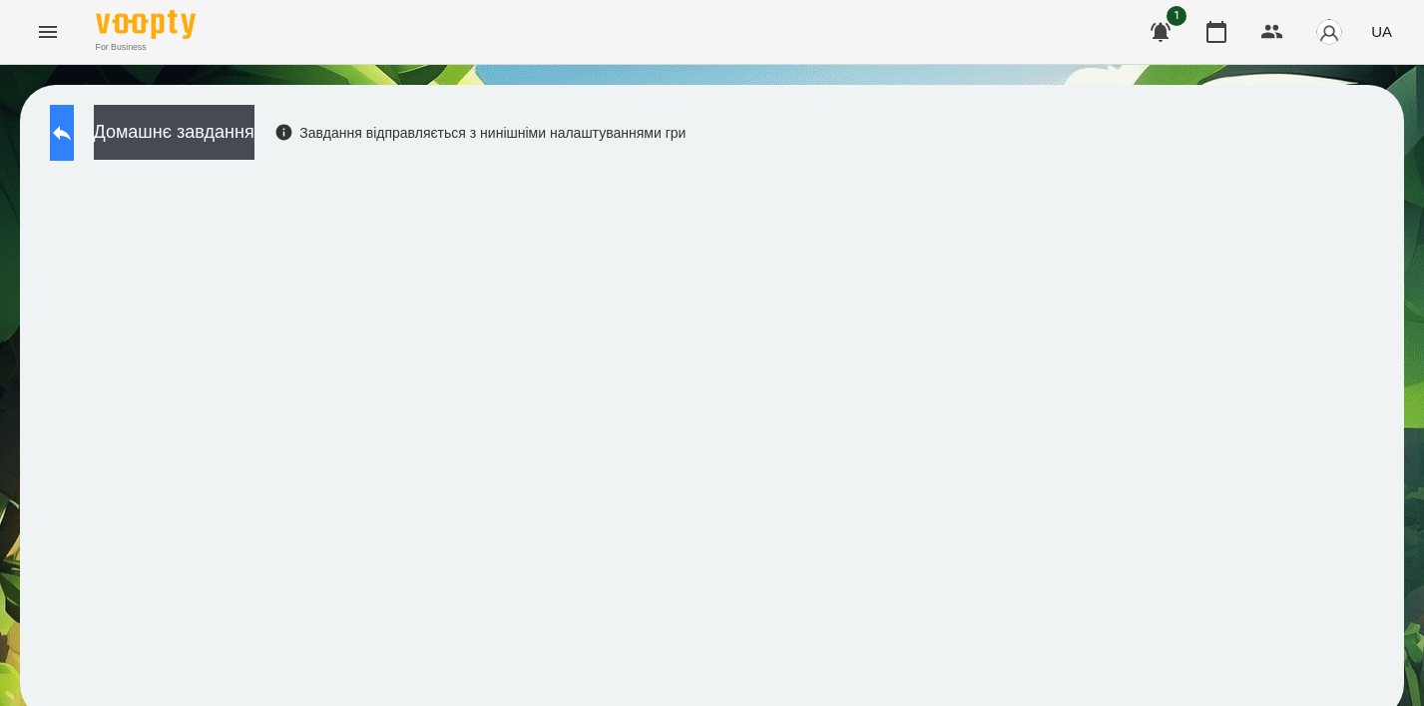
click at [74, 137] on button at bounding box center [62, 133] width 24 height 56
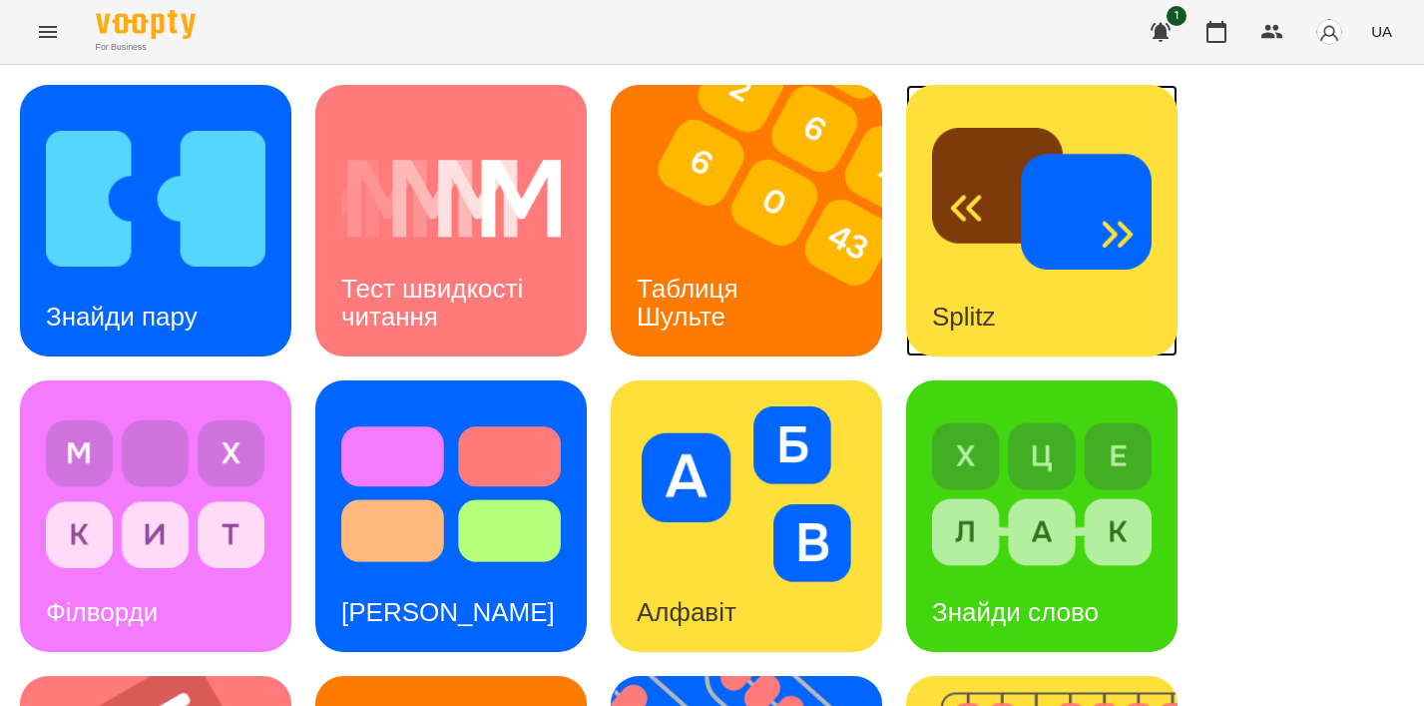
click at [970, 226] on img at bounding box center [1042, 199] width 220 height 176
